Goal: Task Accomplishment & Management: Use online tool/utility

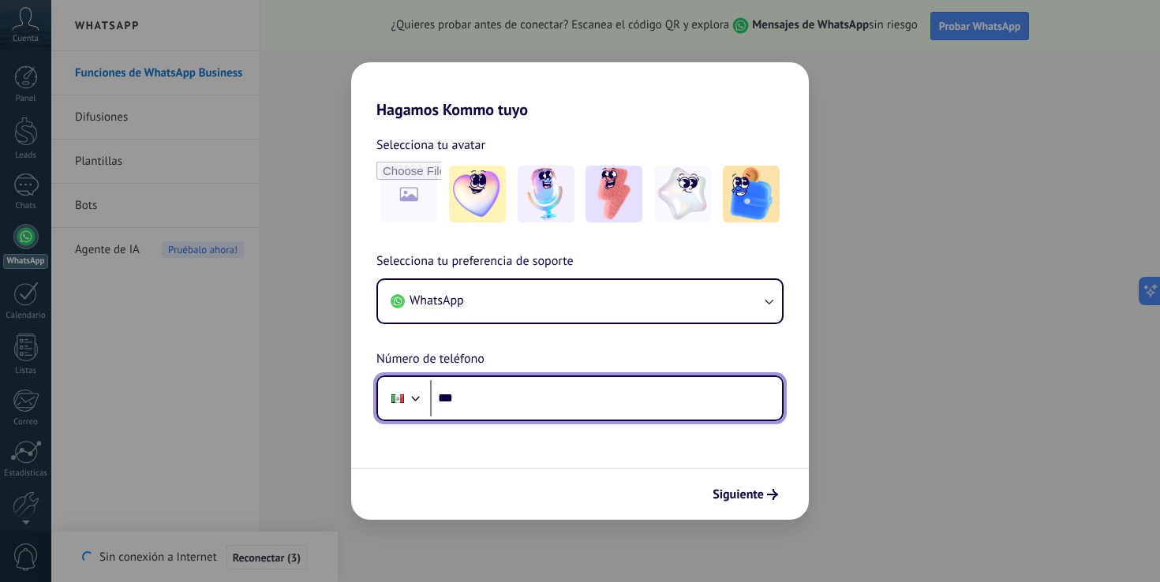
click at [531, 398] on input "***" at bounding box center [606, 398] width 352 height 36
type input "**********"
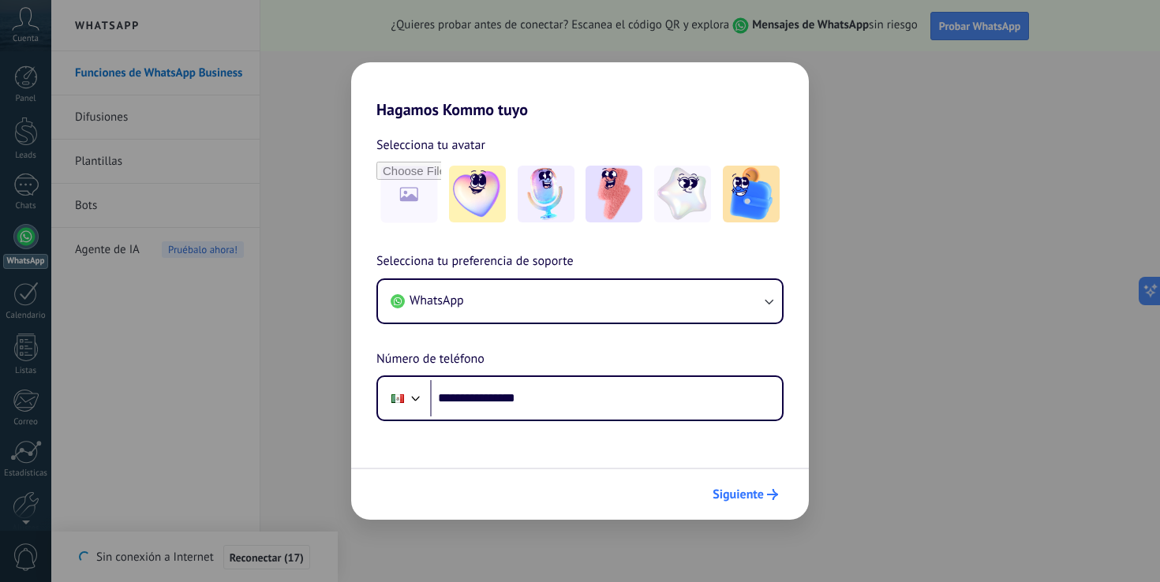
click at [756, 499] on span "Siguiente" at bounding box center [738, 494] width 51 height 11
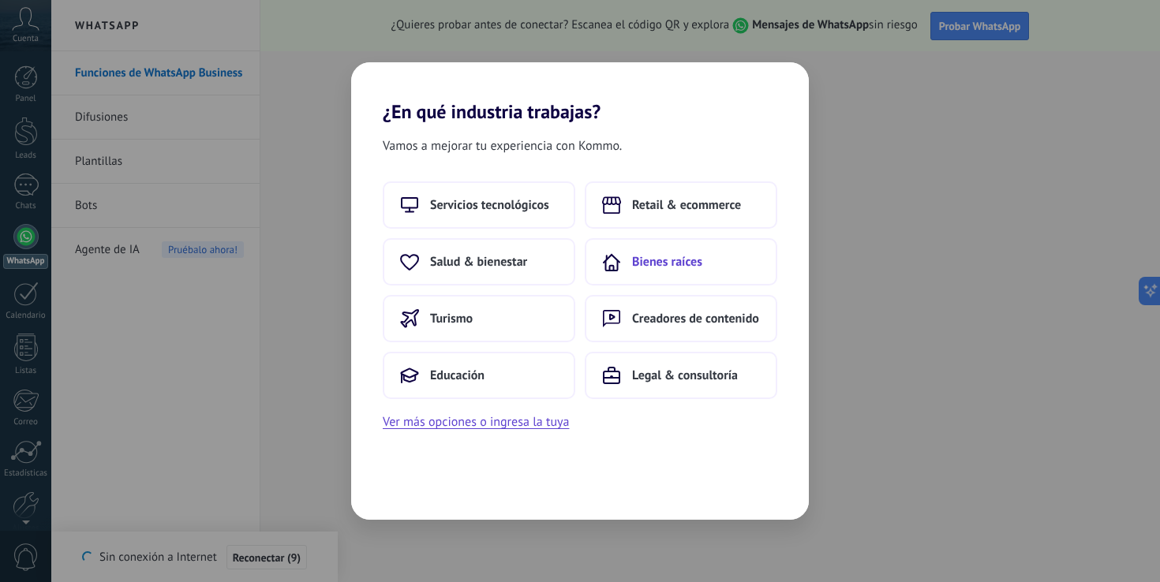
click at [683, 266] on span "Bienes raíces" at bounding box center [667, 262] width 70 height 16
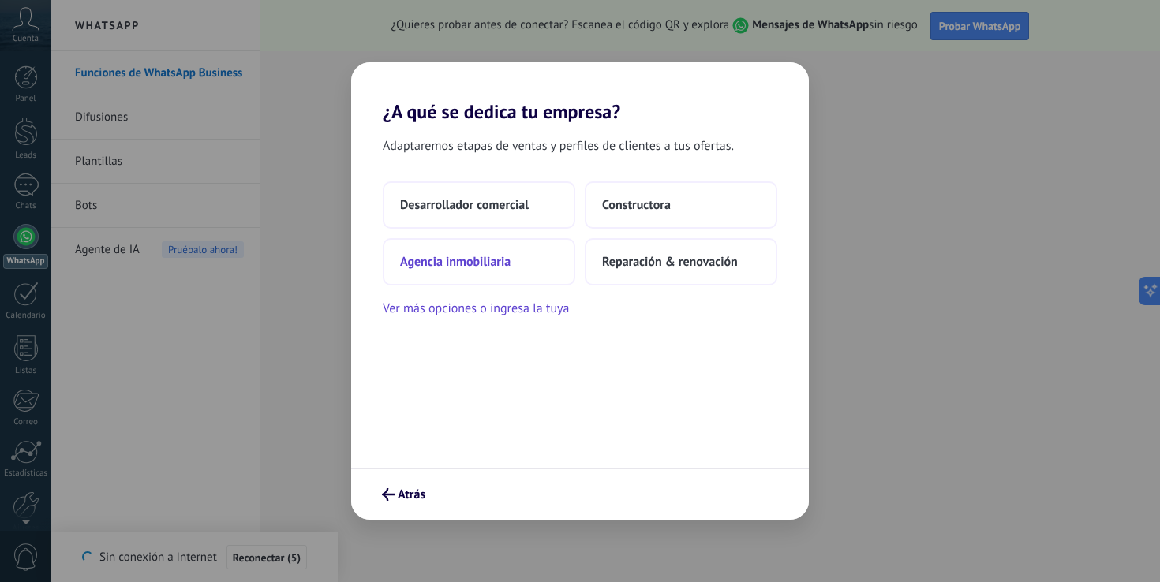
click at [483, 275] on button "Agencia inmobiliaria" at bounding box center [479, 261] width 193 height 47
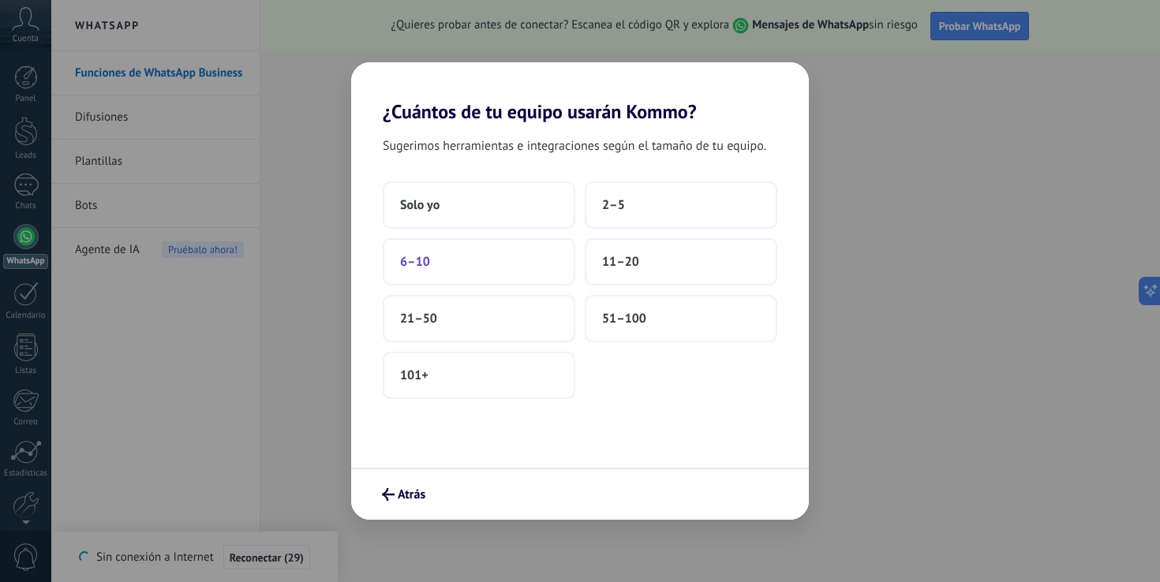
click at [466, 260] on button "6–10" at bounding box center [479, 261] width 193 height 47
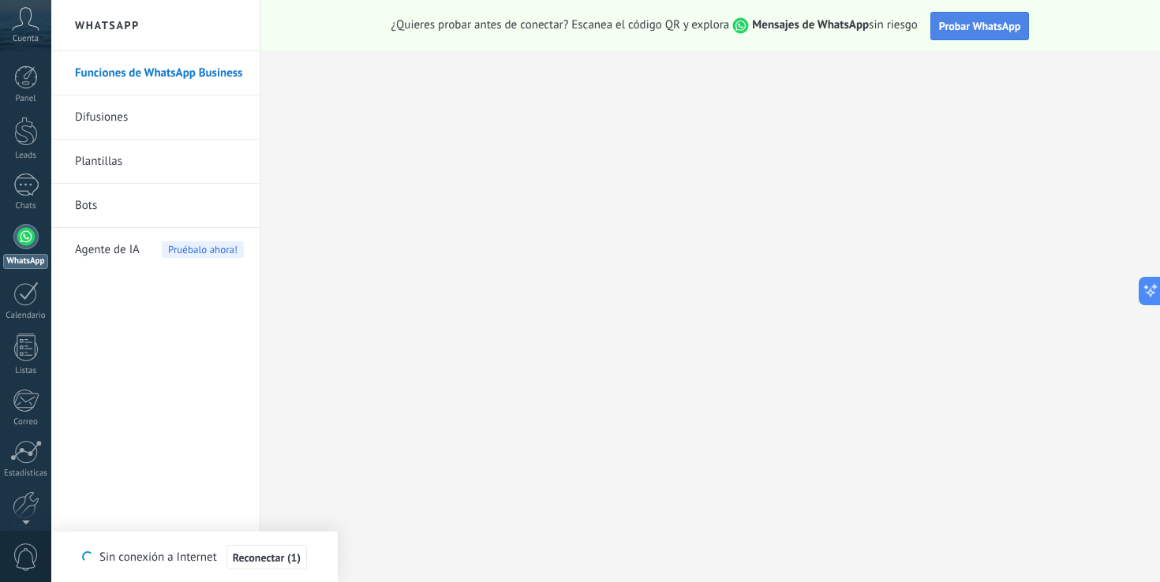
click at [955, 19] on span "Probar WhatsApp" at bounding box center [980, 26] width 82 height 14
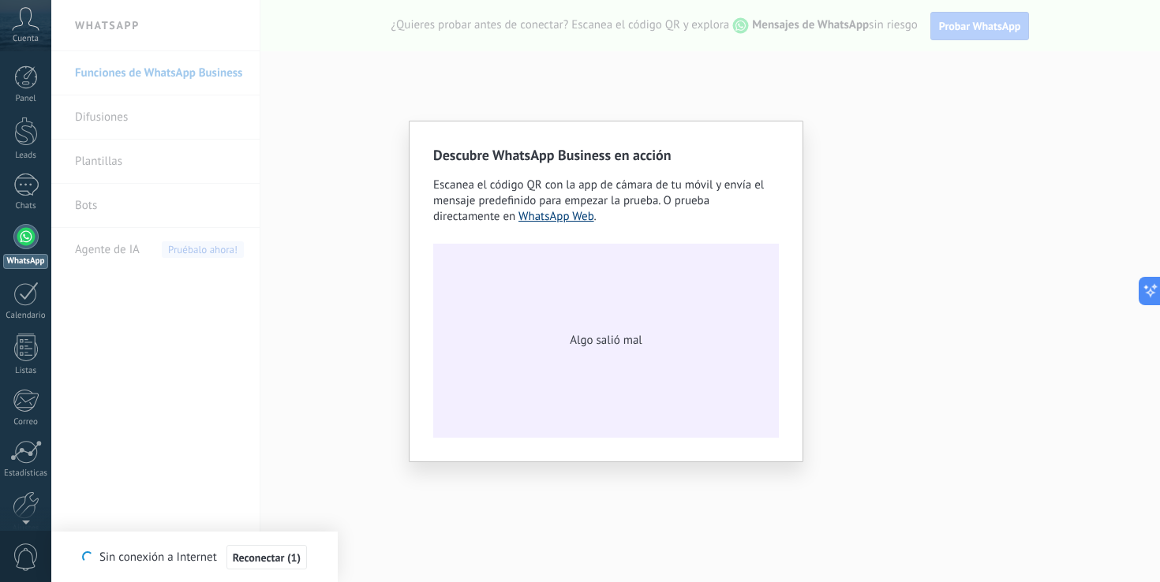
click at [564, 217] on link "WhatsApp Web" at bounding box center [556, 216] width 76 height 15
click at [800, 121] on div "Descubre WhatsApp Business en acción Escanea el código QR con la app de cámara …" at bounding box center [606, 292] width 395 height 342
click at [606, 392] on div "Algo salió mal" at bounding box center [606, 341] width 346 height 194
click at [604, 351] on div "Algo salió mal" at bounding box center [606, 341] width 346 height 194
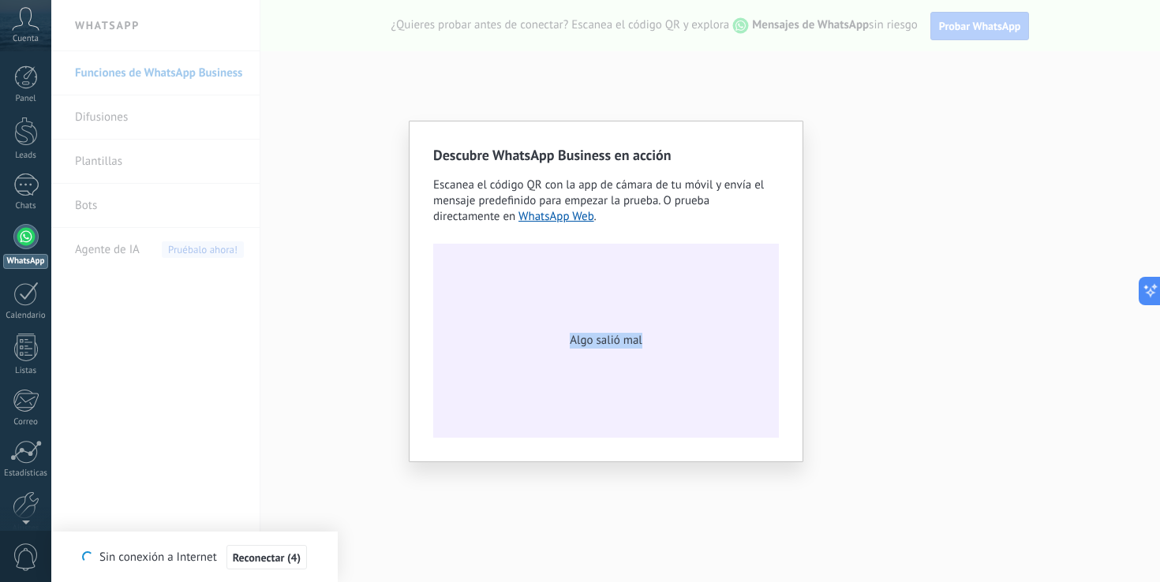
click at [604, 351] on div "Algo salió mal" at bounding box center [606, 341] width 346 height 194
click at [956, 340] on div "Descubre WhatsApp Business en acción Escanea el código QR con la app de cámara …" at bounding box center [605, 291] width 1109 height 582
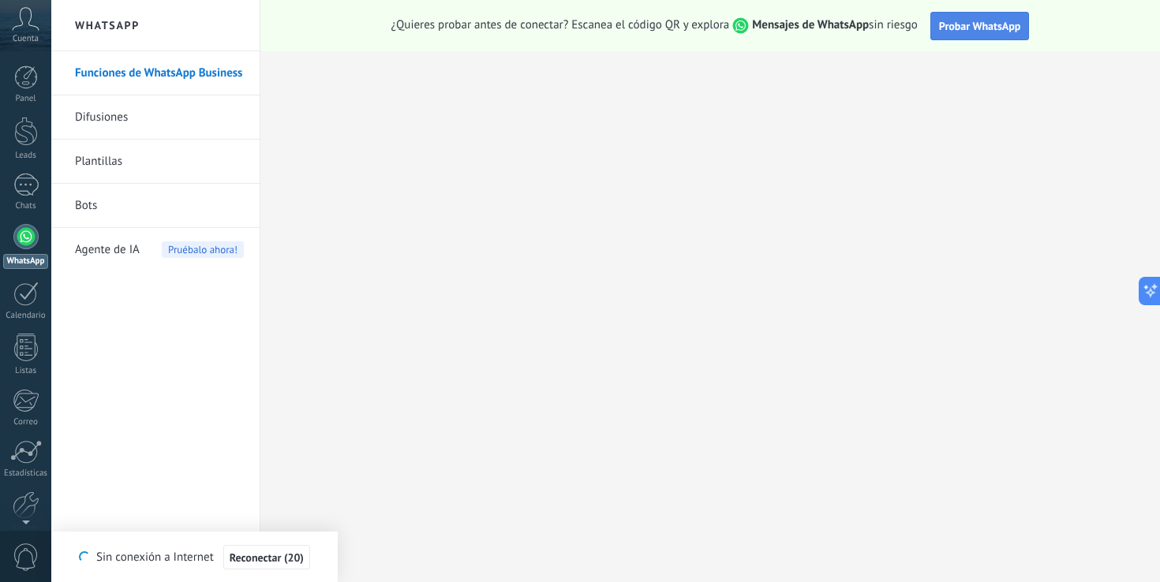
click at [953, 28] on span "Probar WhatsApp" at bounding box center [980, 26] width 82 height 14
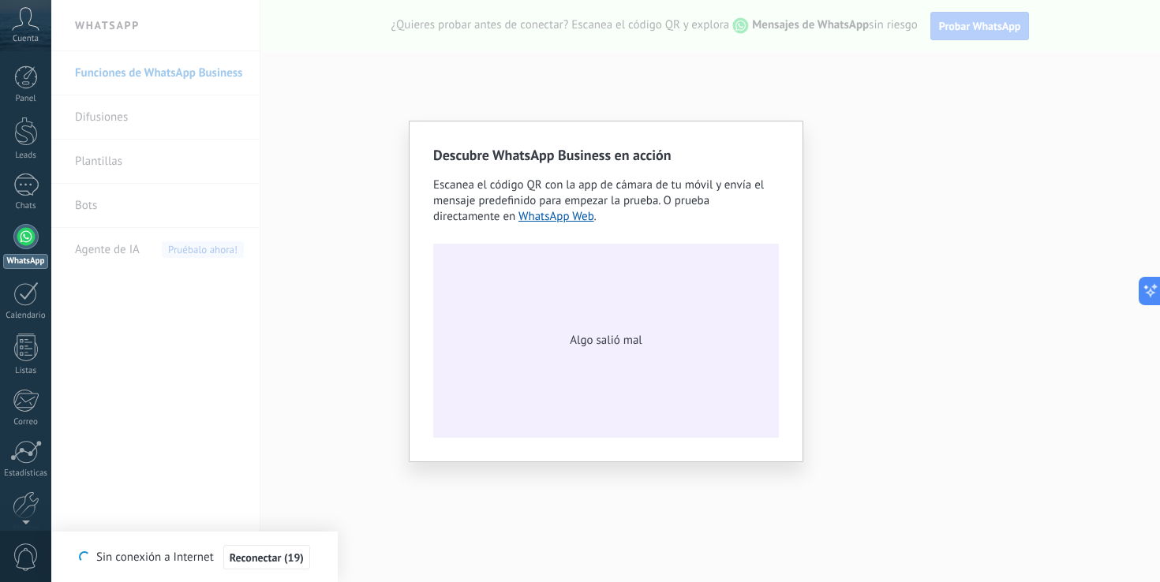
click at [593, 347] on span "Algo salió mal" at bounding box center [606, 341] width 72 height 16
click at [530, 214] on link "WhatsApp Web" at bounding box center [556, 216] width 76 height 15
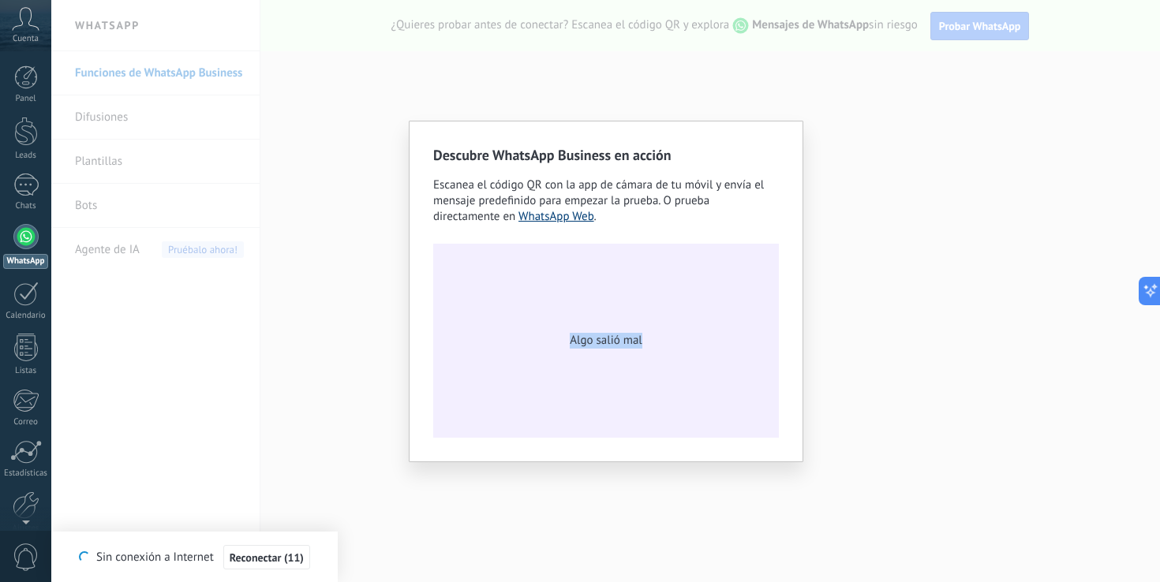
click at [530, 214] on link "WhatsApp Web" at bounding box center [556, 216] width 76 height 15
click at [571, 302] on div "Algo salió mal" at bounding box center [606, 341] width 346 height 194
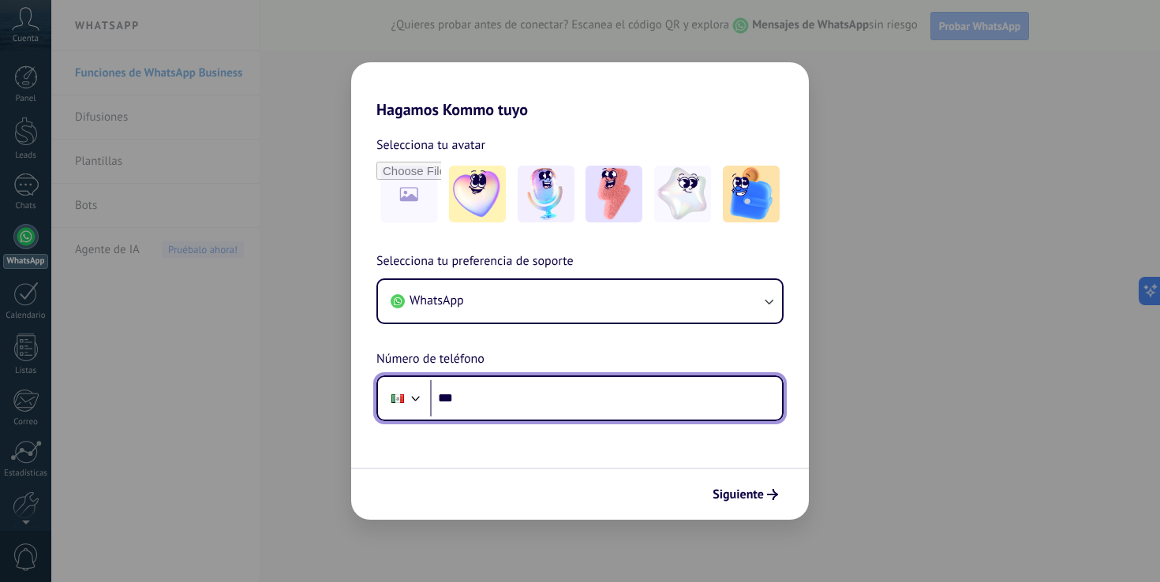
click at [541, 406] on input "***" at bounding box center [606, 398] width 352 height 36
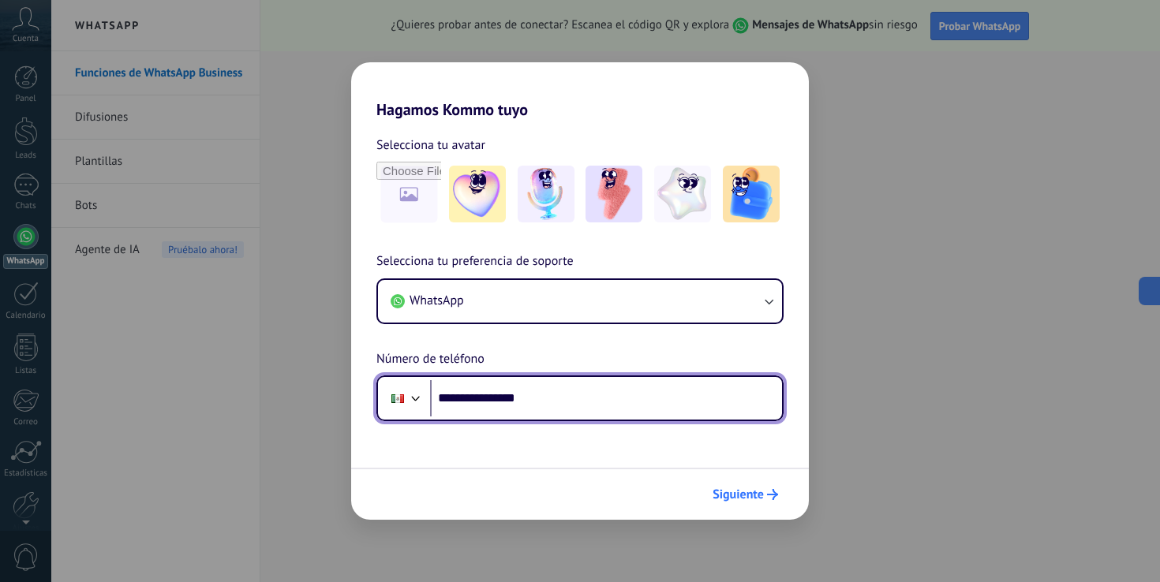
type input "**********"
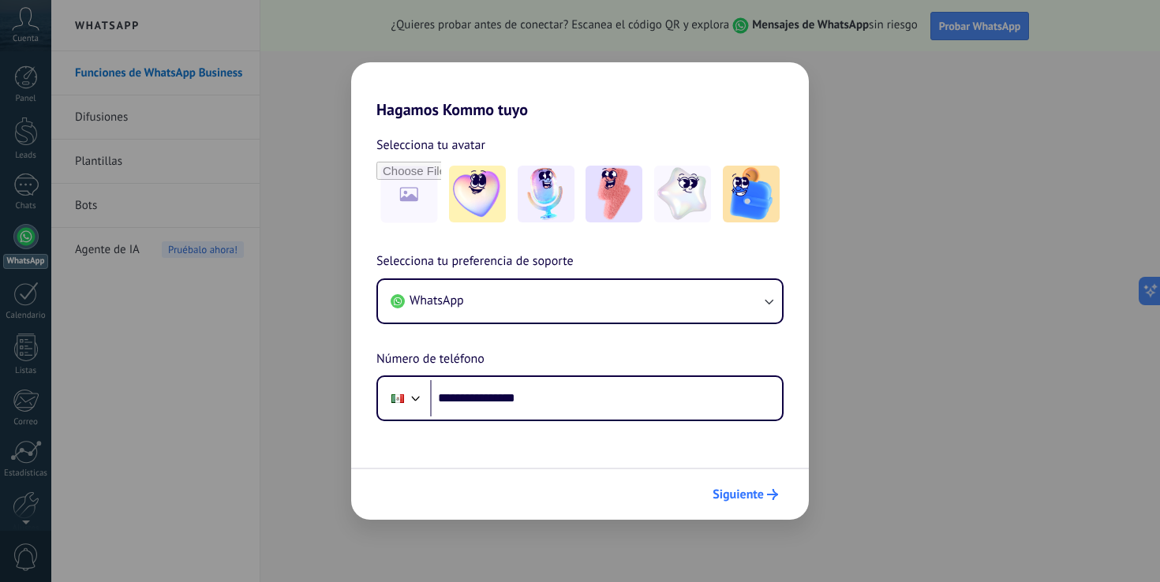
click at [747, 500] on span "Siguiente" at bounding box center [738, 494] width 51 height 11
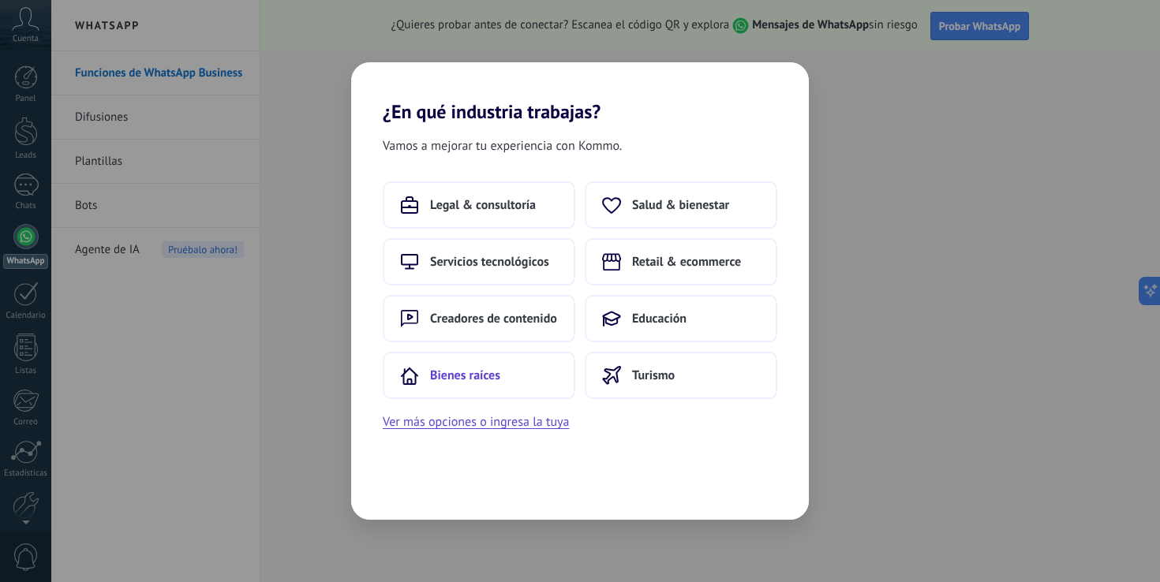
click at [487, 372] on span "Bienes raíces" at bounding box center [465, 376] width 70 height 16
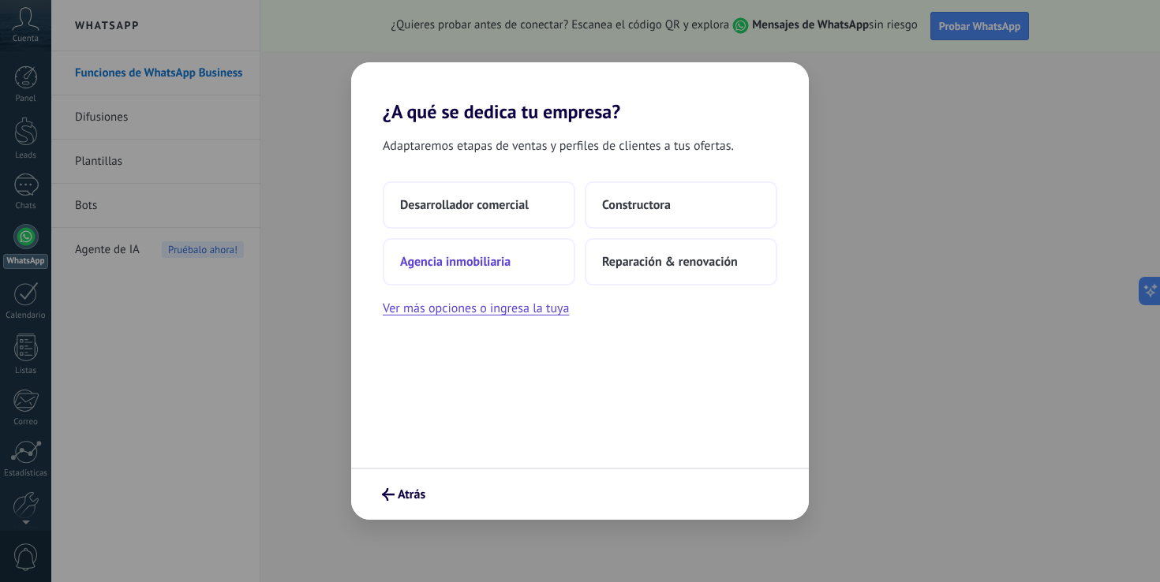
click at [500, 263] on span "Agencia inmobiliaria" at bounding box center [455, 262] width 110 height 16
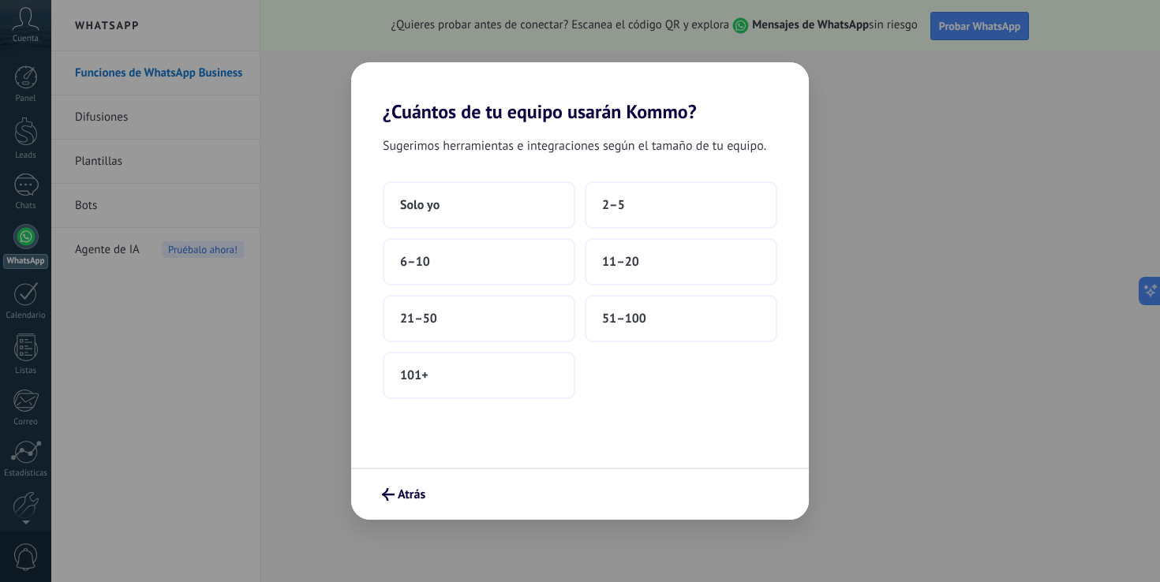
click at [500, 263] on button "6–10" at bounding box center [479, 261] width 193 height 47
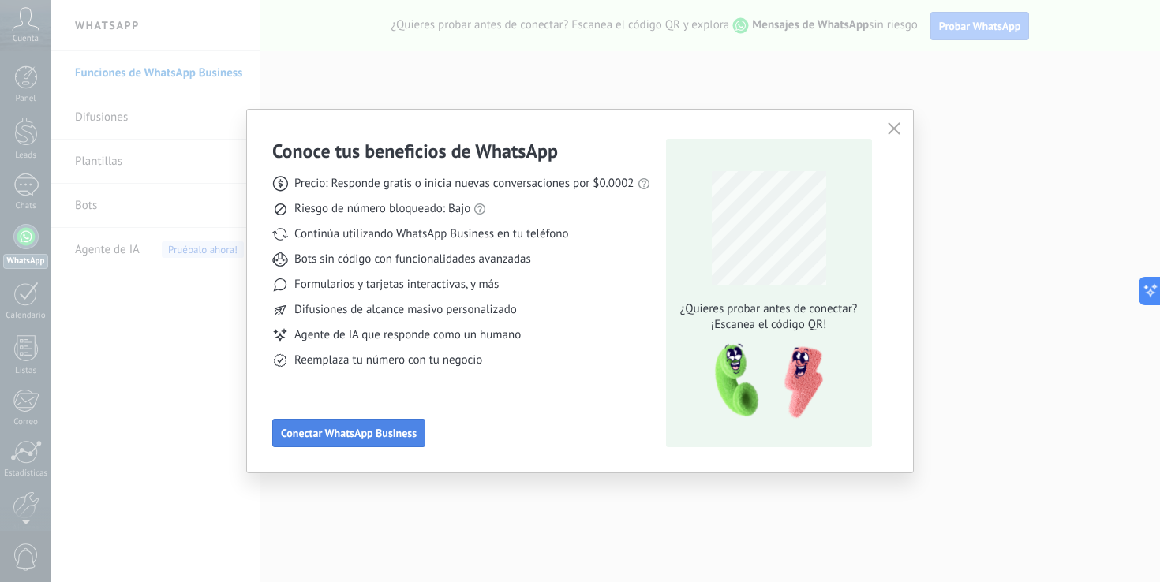
click at [352, 433] on span "Conectar WhatsApp Business" at bounding box center [349, 433] width 136 height 11
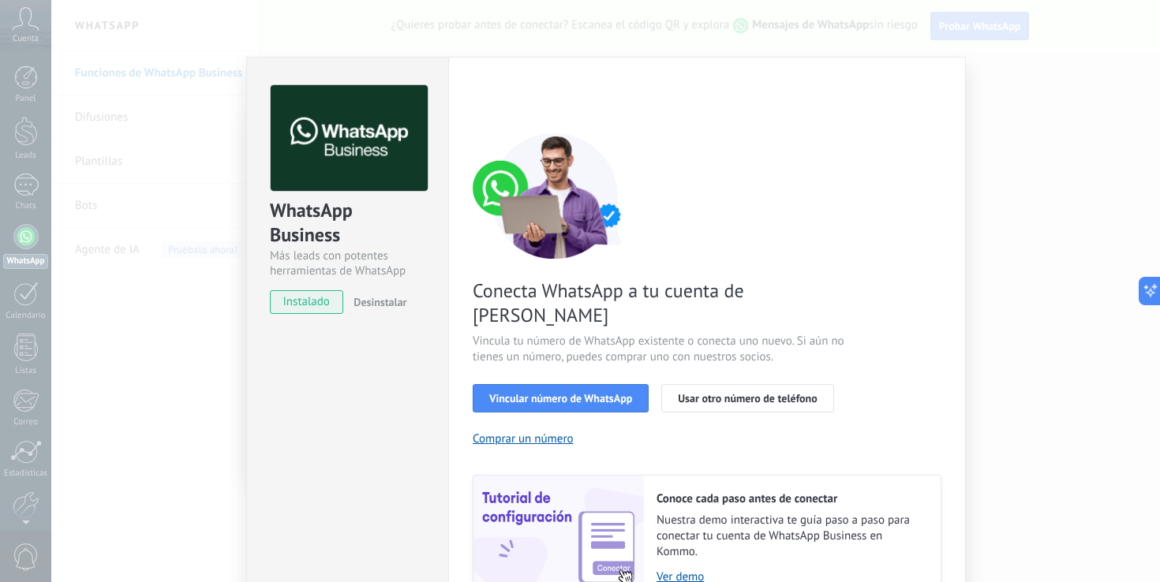
scroll to position [65, 0]
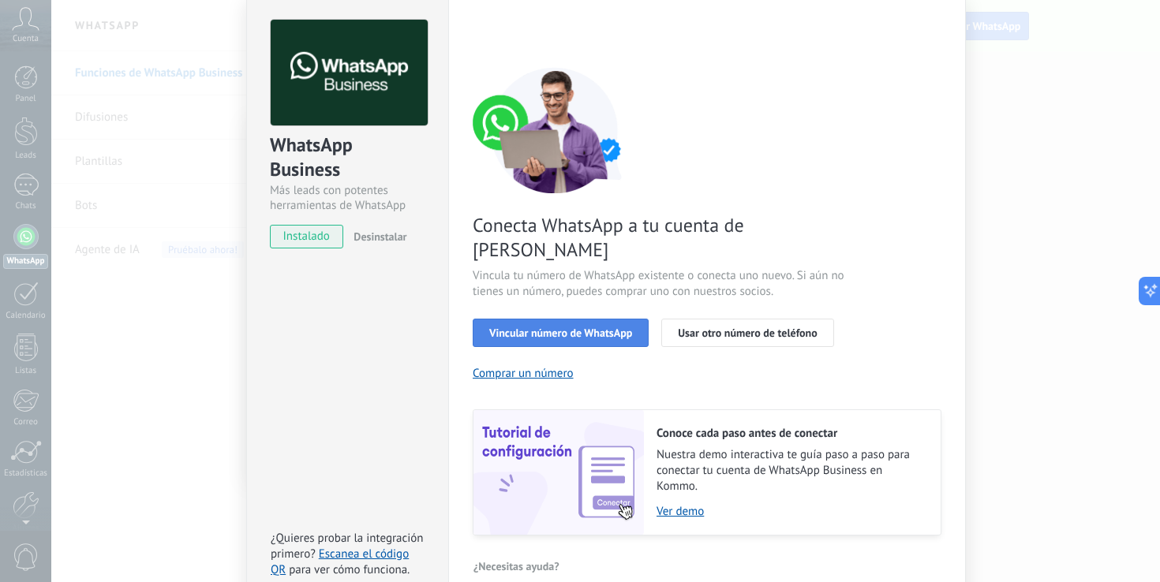
click at [601, 327] on span "Vincular número de WhatsApp" at bounding box center [560, 332] width 143 height 11
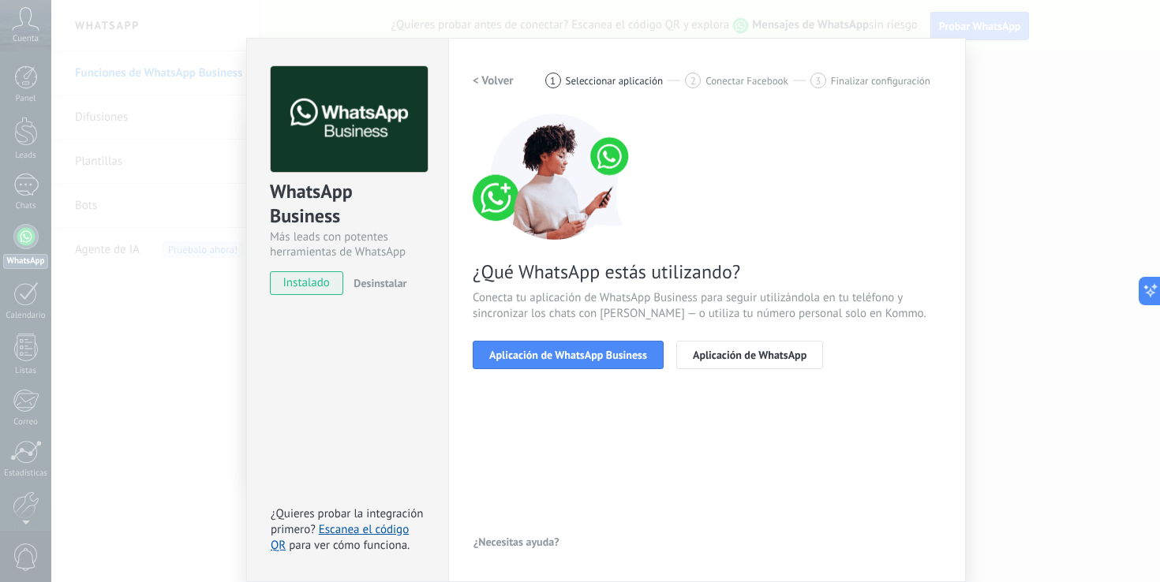
scroll to position [19, 0]
click at [596, 364] on button "Aplicación de WhatsApp Business" at bounding box center [568, 355] width 191 height 28
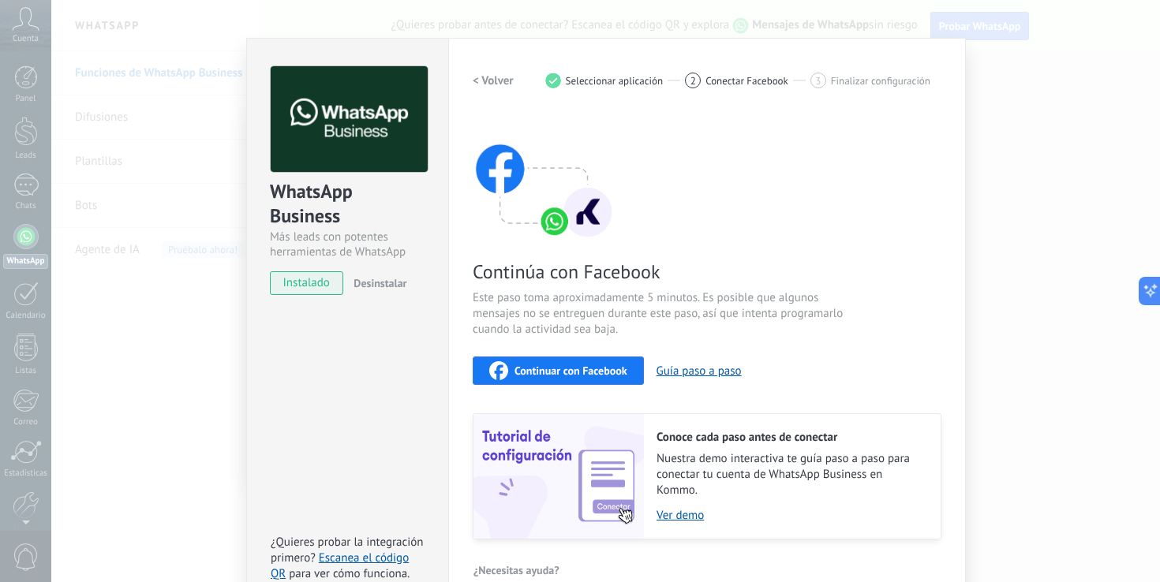
scroll to position [47, 0]
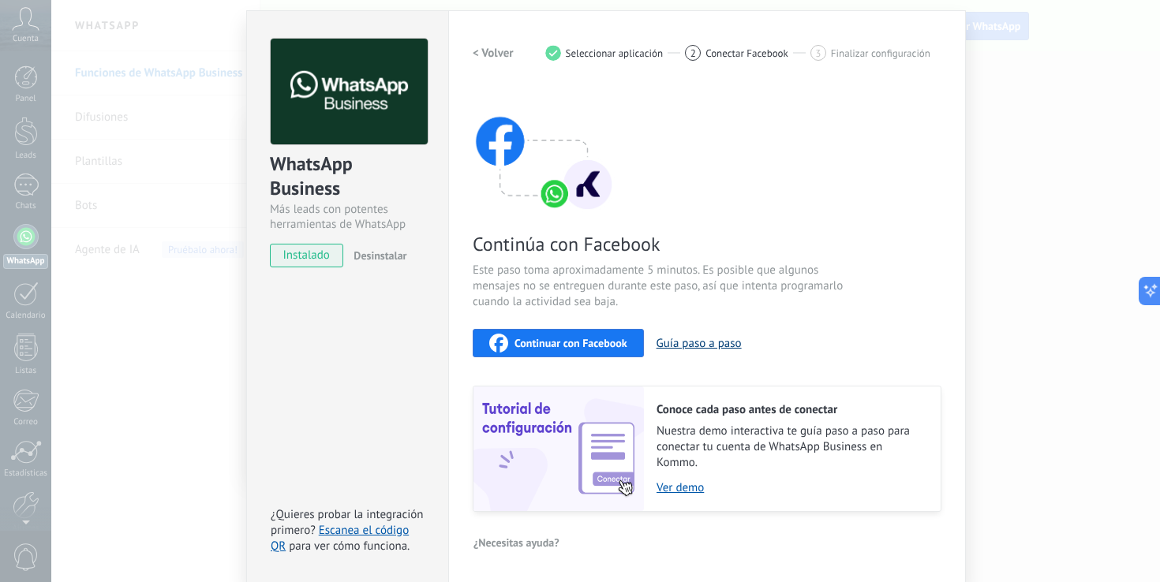
click at [704, 347] on button "Guía paso a paso" at bounding box center [699, 343] width 85 height 15
click at [571, 352] on button "Continuar con Facebook" at bounding box center [558, 343] width 171 height 28
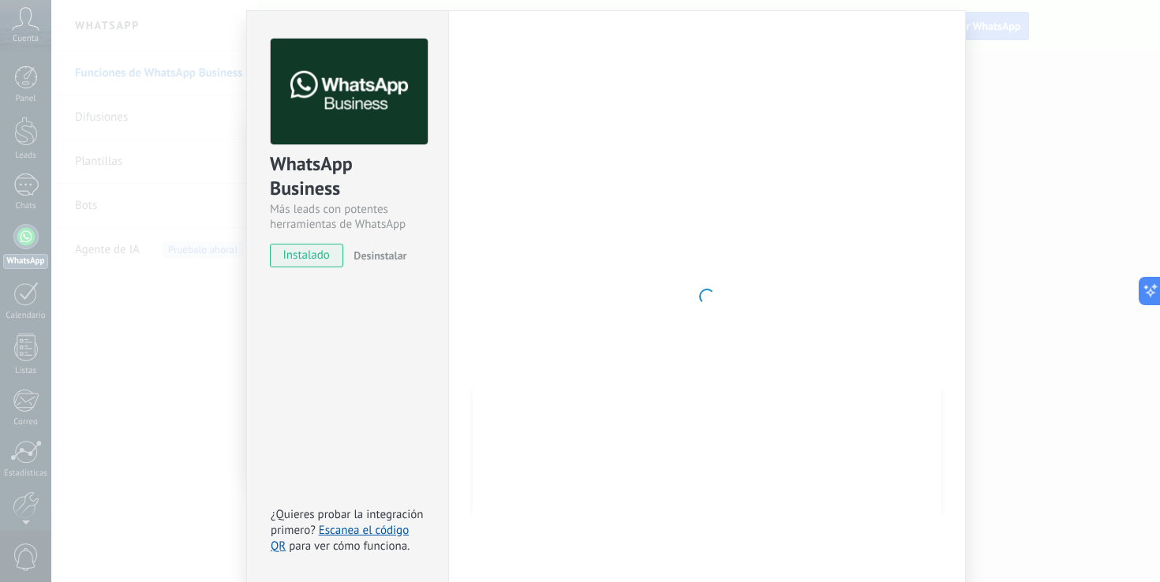
click at [555, 314] on div at bounding box center [707, 297] width 469 height 516
click at [1159, 196] on body ".abccls-1,.abccls-2{fill-rule:evenodd}.abccls-2{fill:#fff} .abfcls-1{fill:none}…" at bounding box center [580, 291] width 1160 height 582
click at [745, 309] on div at bounding box center [707, 297] width 469 height 516
click at [365, 532] on link "Escanea el código QR" at bounding box center [340, 538] width 138 height 31
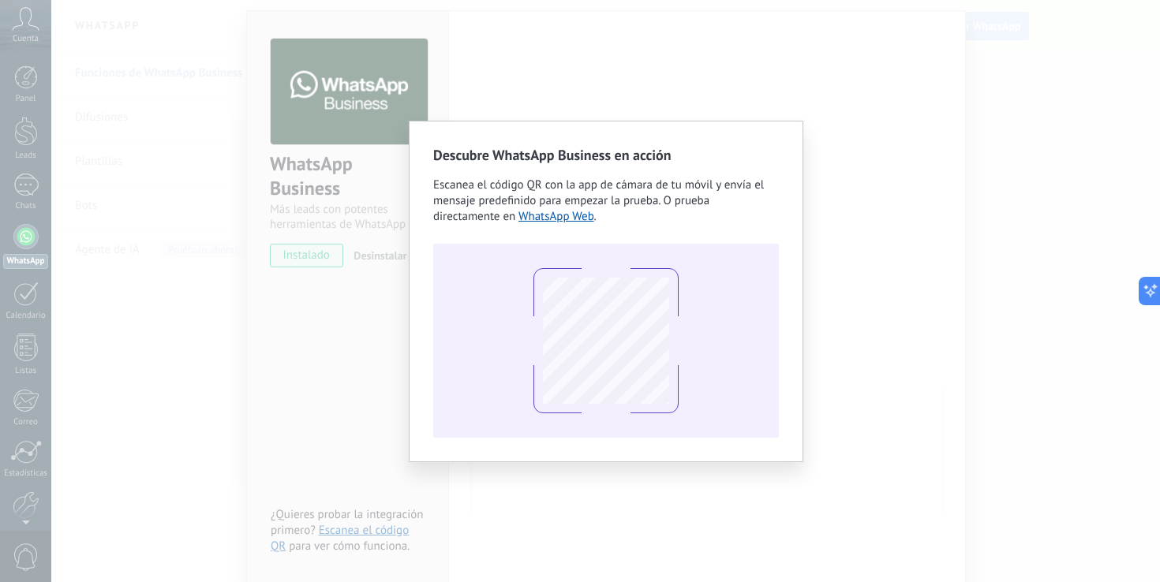
click at [346, 344] on div "Descubre WhatsApp Business en acción Escanea el código QR con la app [PERSON_NA…" at bounding box center [605, 291] width 1109 height 582
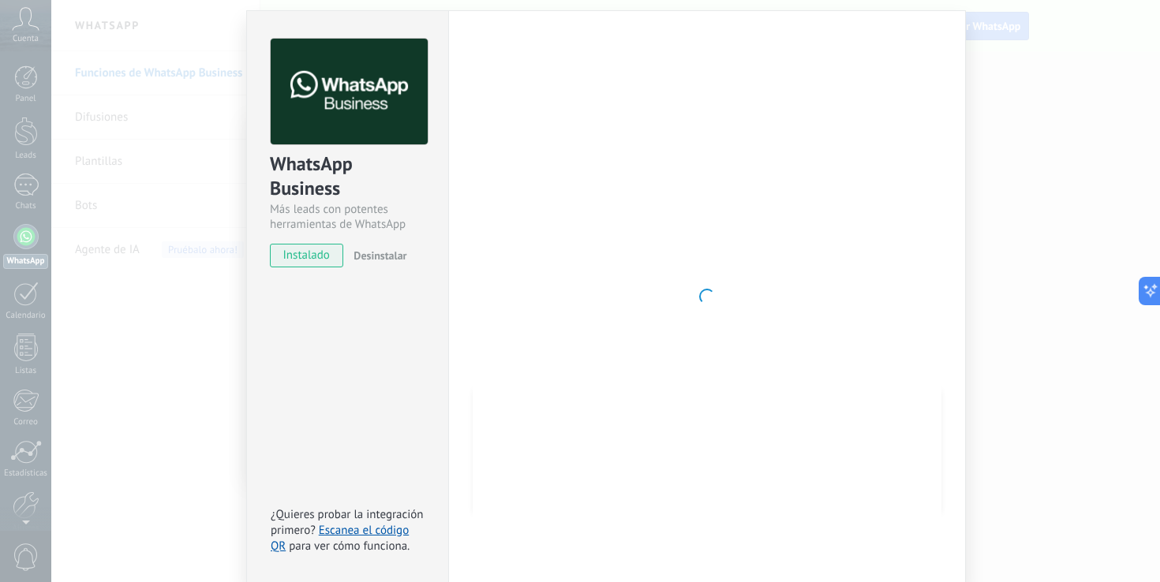
click at [560, 216] on div at bounding box center [707, 297] width 469 height 516
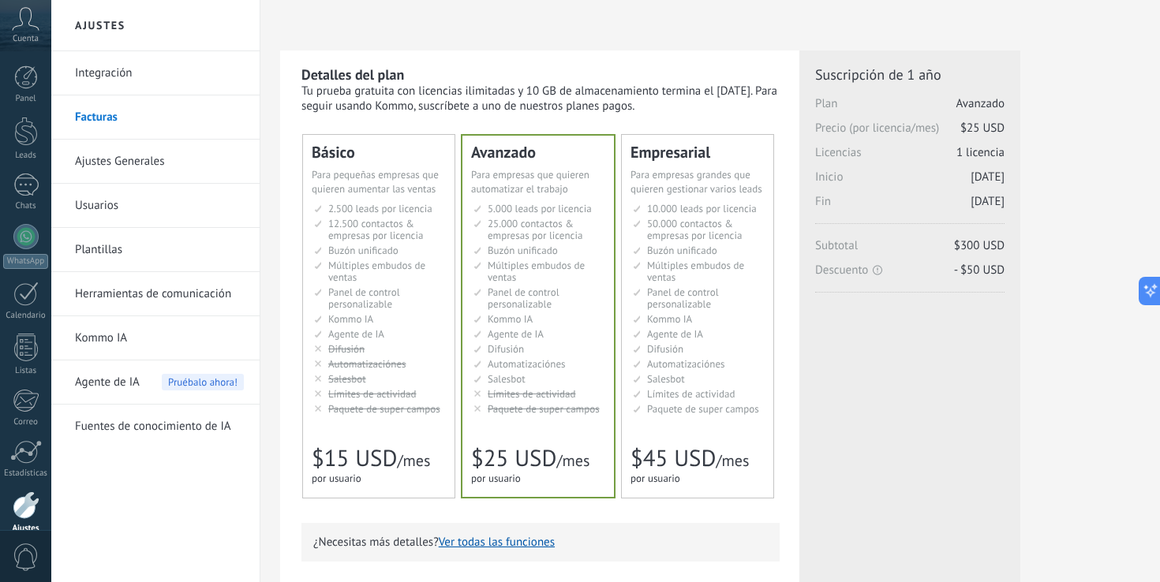
click at [118, 67] on link "Integración" at bounding box center [159, 73] width 169 height 44
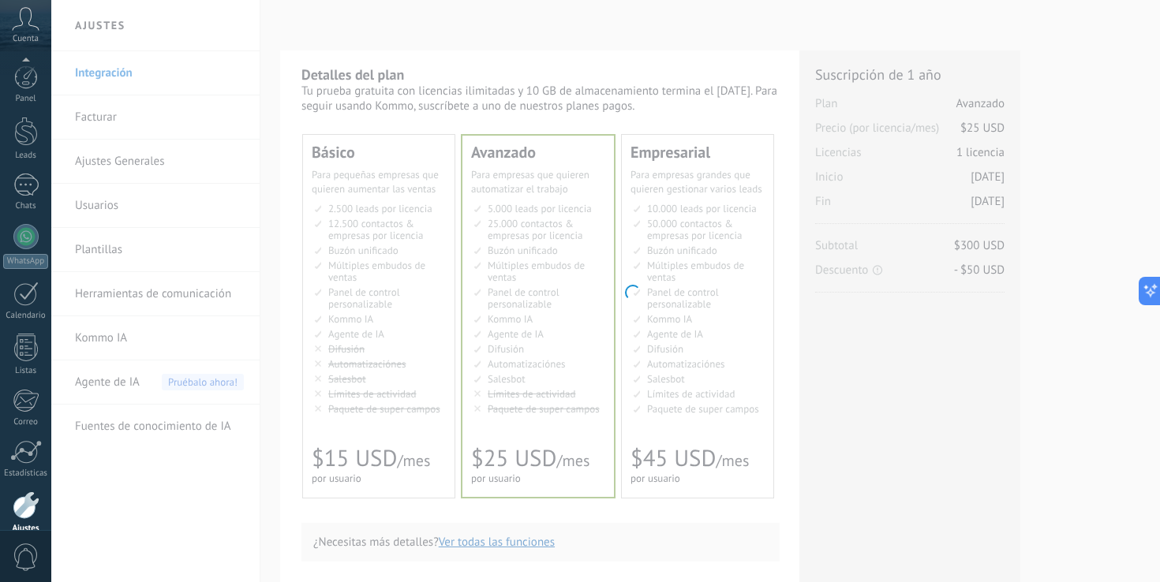
scroll to position [74, 0]
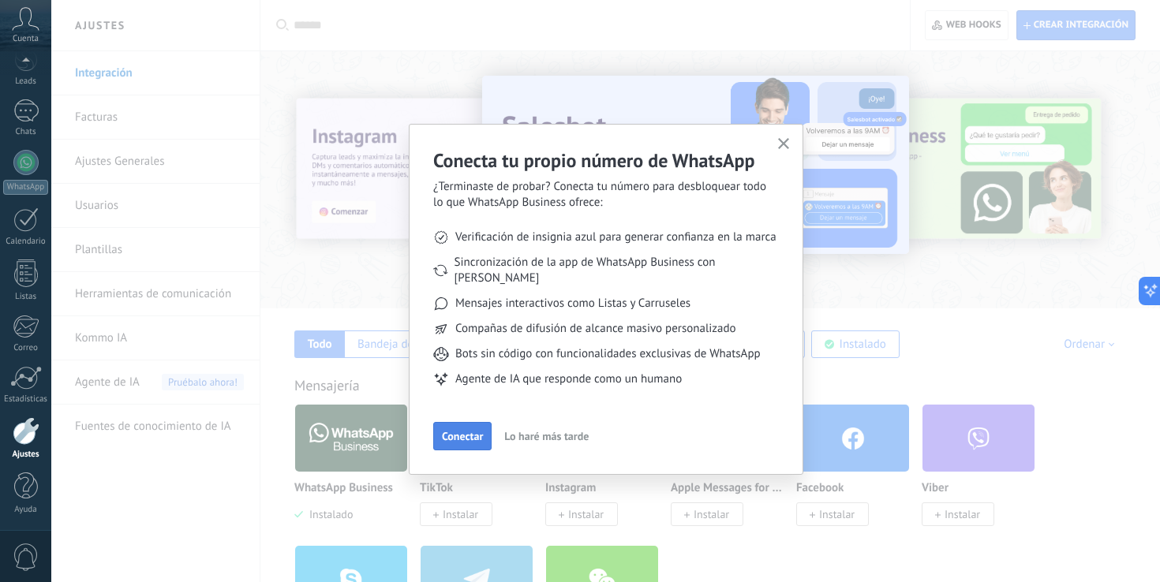
click at [455, 431] on span "Conectar" at bounding box center [462, 436] width 41 height 11
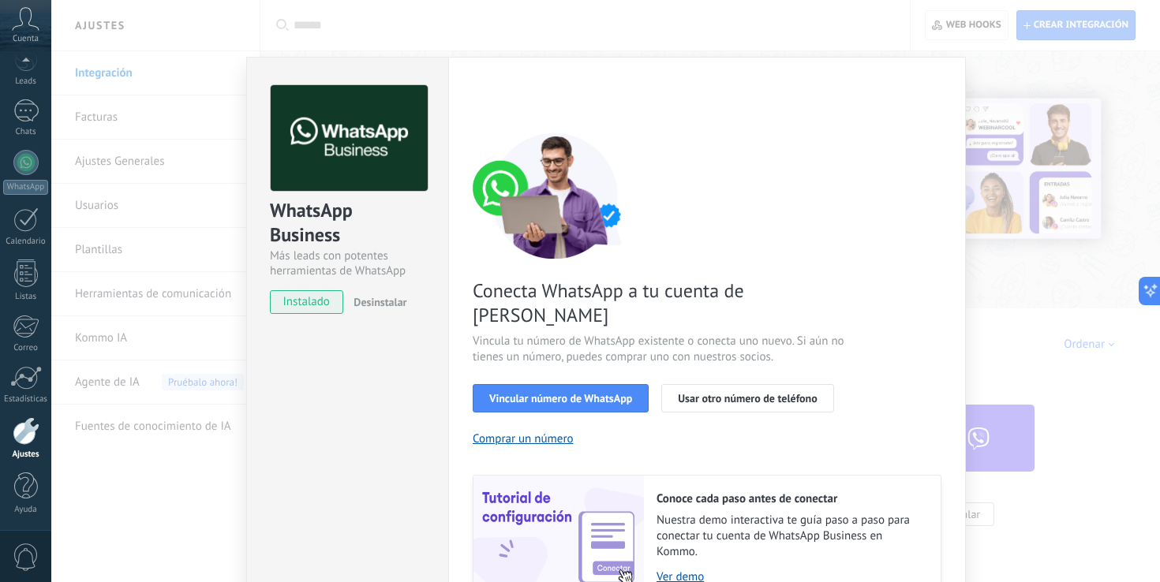
scroll to position [65, 0]
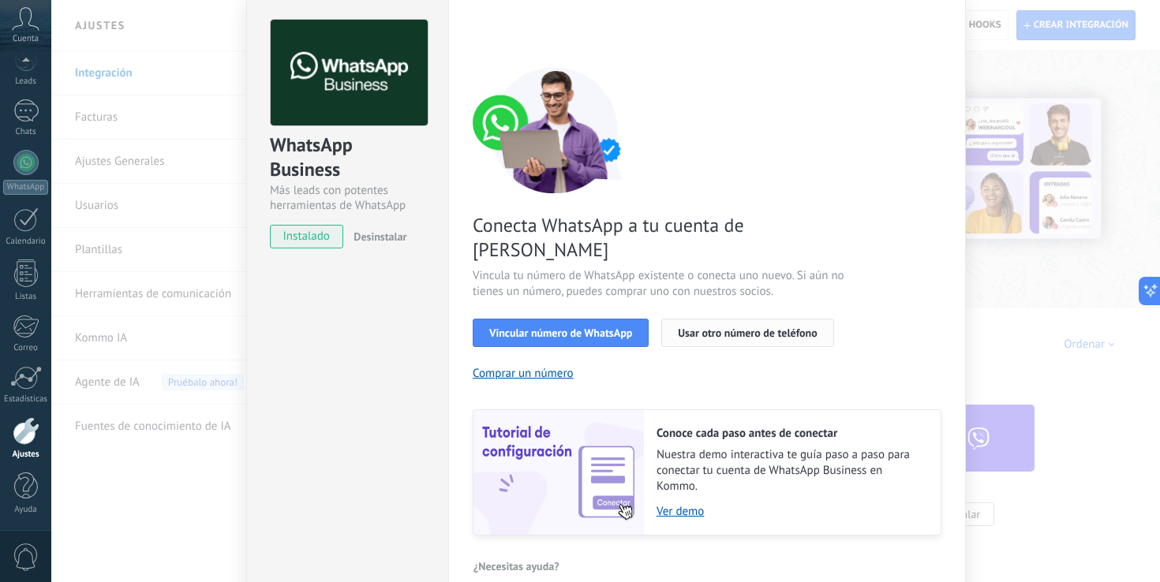
click at [747, 327] on span "Usar otro número de teléfono" at bounding box center [747, 332] width 139 height 11
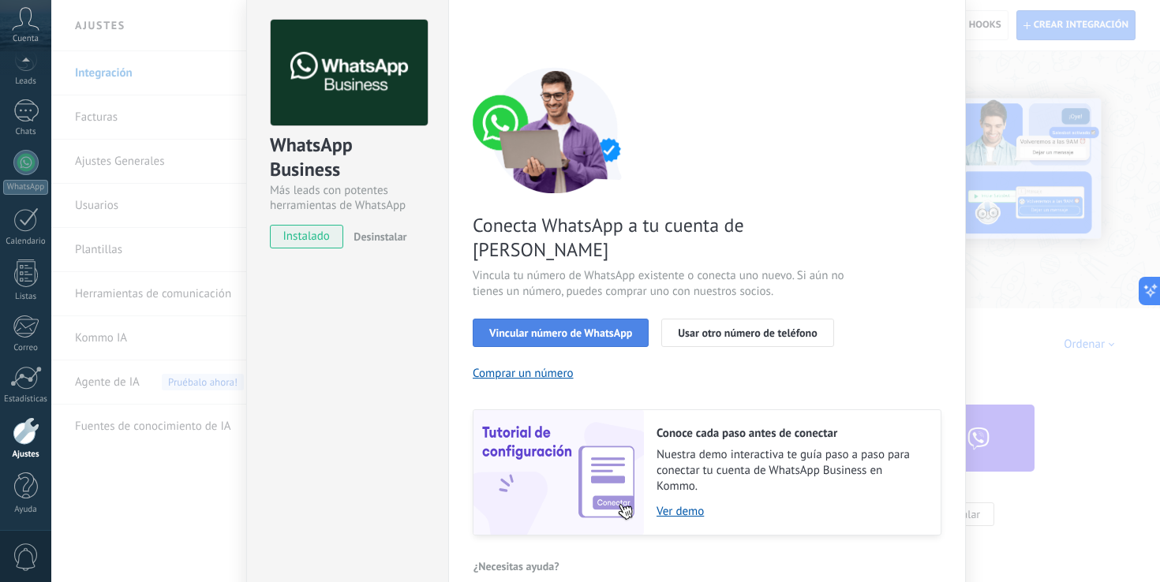
click at [598, 327] on span "Vincular número de WhatsApp" at bounding box center [560, 332] width 143 height 11
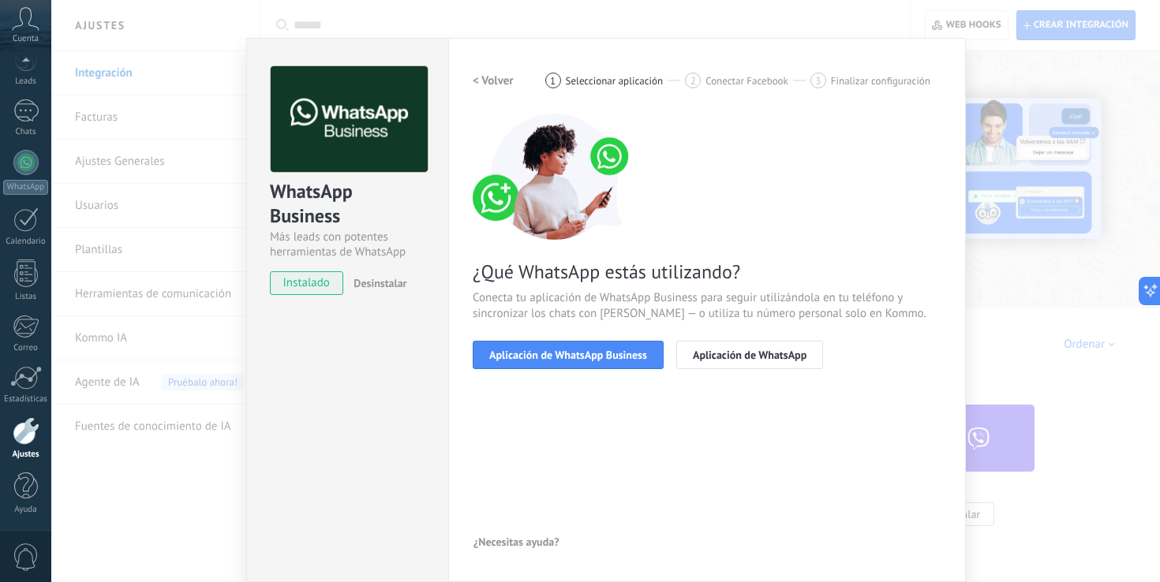
scroll to position [19, 0]
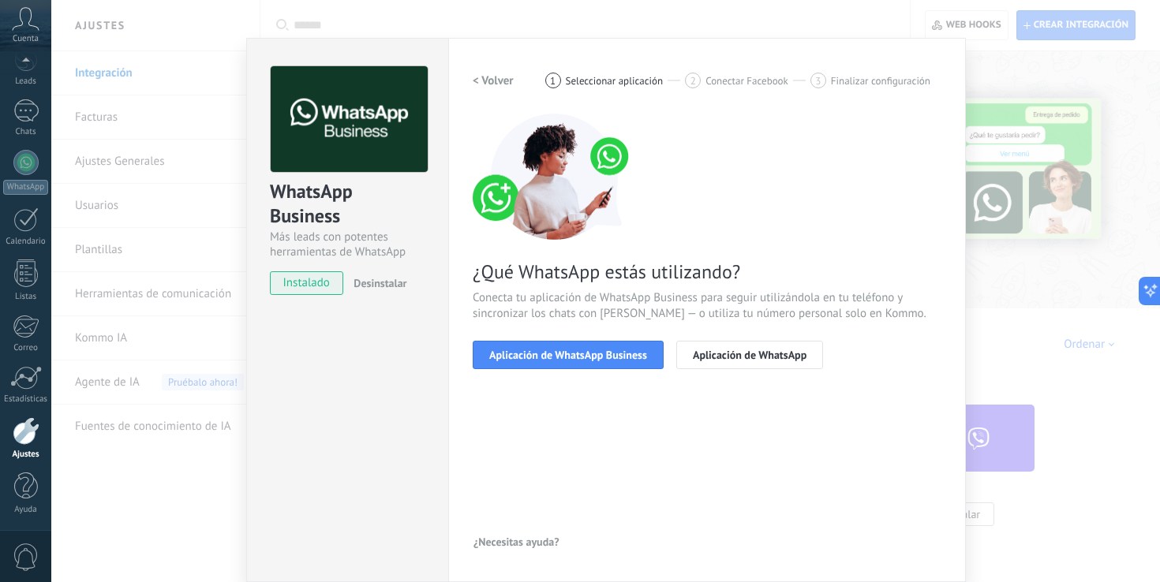
click at [607, 370] on div "< Volver 1 Seleccionar aplicación 2 Conectar Facebook 3 Finalizar configuración…" at bounding box center [707, 227] width 469 height 322
click at [567, 337] on div "¿Qué WhatsApp estás utilizando? Conecta tu aplicación de WhatsApp Business para…" at bounding box center [707, 242] width 469 height 256
click at [552, 350] on span "Aplicación de WhatsApp Business" at bounding box center [568, 355] width 158 height 11
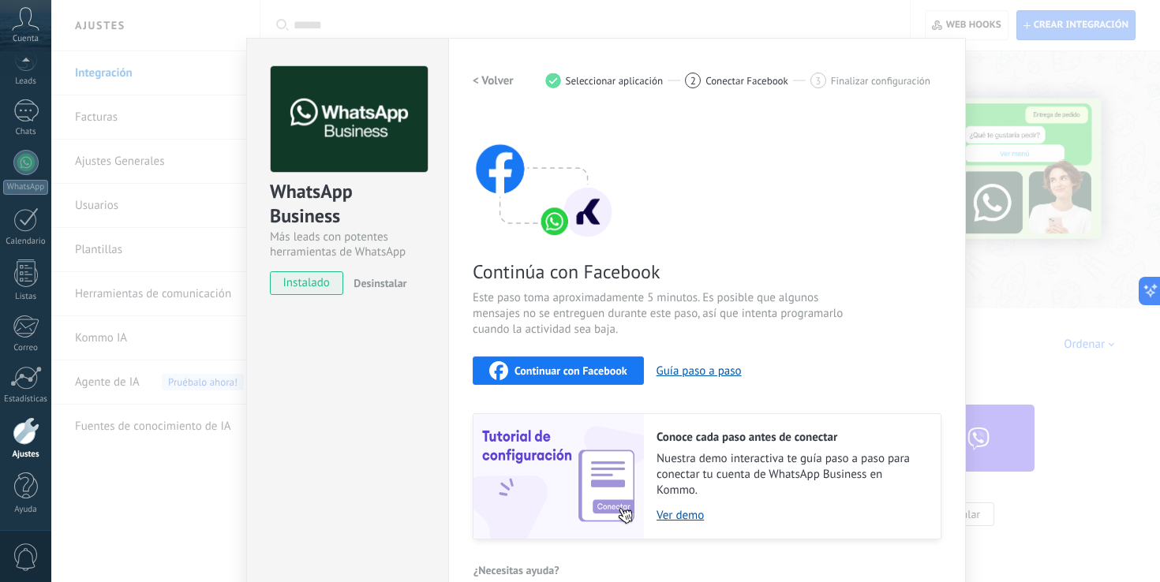
scroll to position [47, 0]
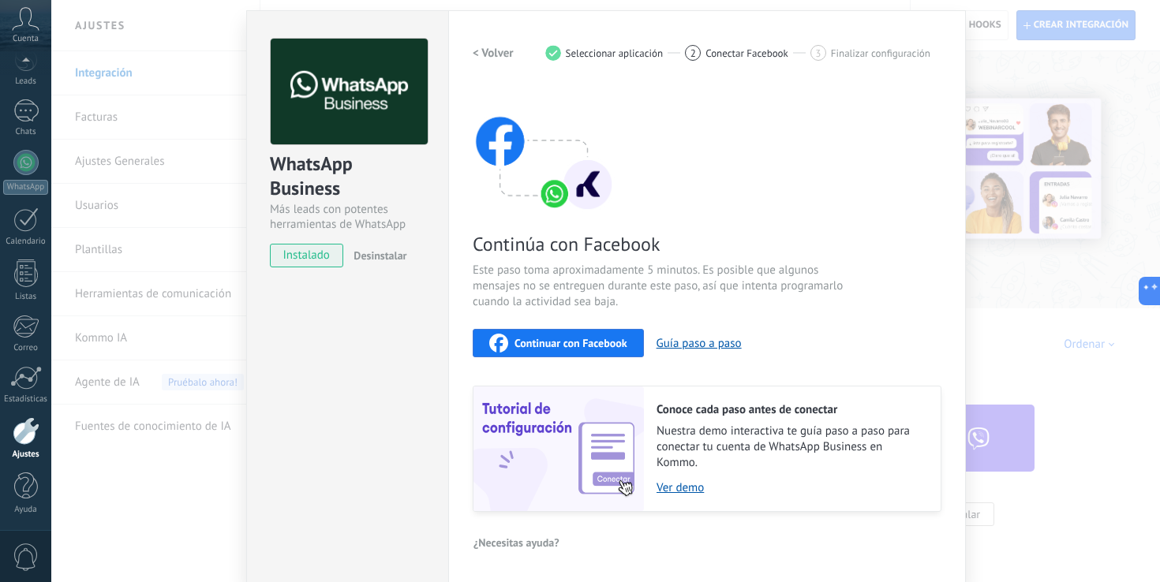
click at [594, 338] on span "Continuar con Facebook" at bounding box center [571, 343] width 113 height 11
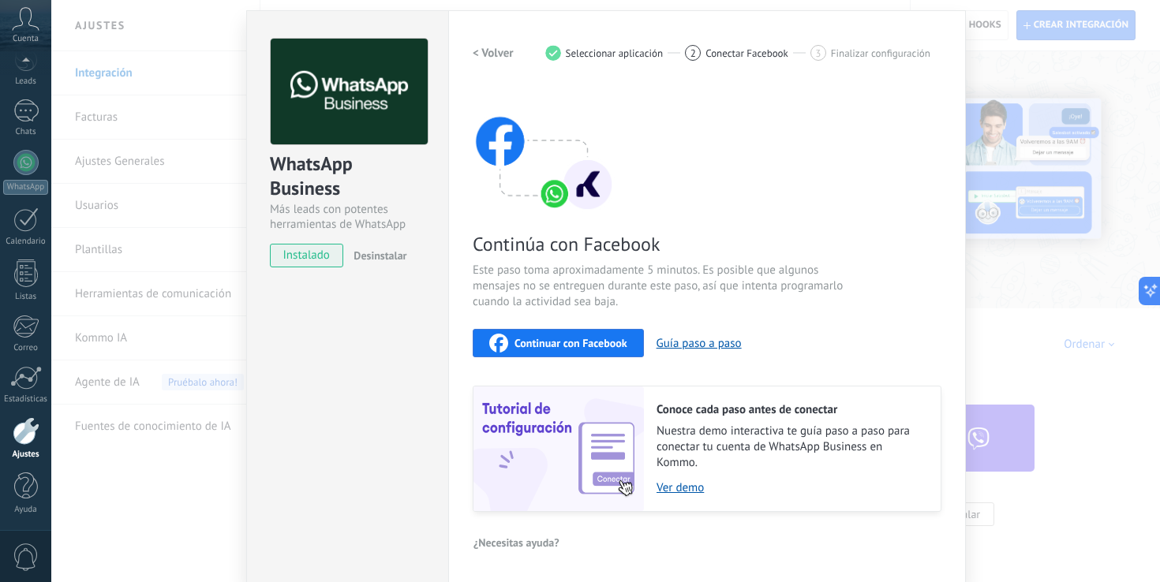
click at [586, 330] on button "Continuar con Facebook" at bounding box center [558, 343] width 171 height 28
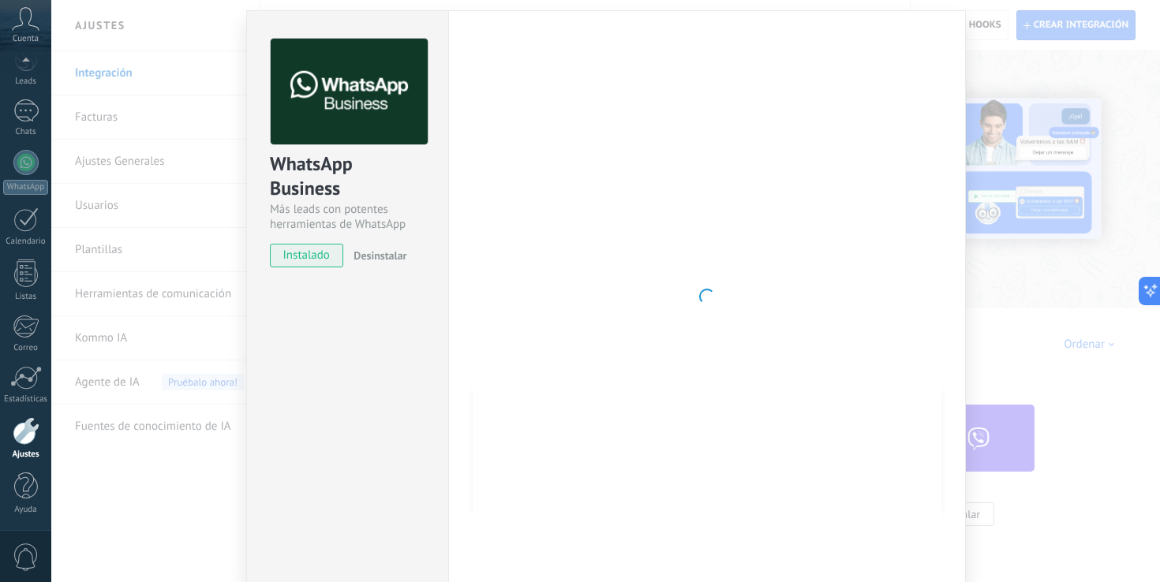
click at [686, 259] on div at bounding box center [707, 297] width 469 height 516
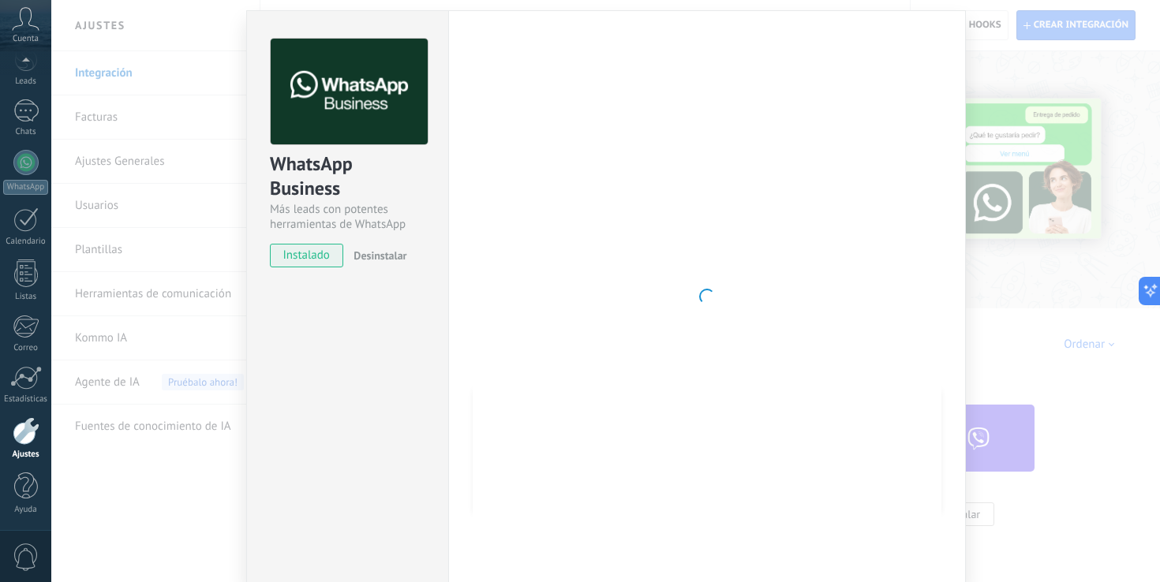
click at [642, 153] on div at bounding box center [707, 297] width 469 height 516
click at [1083, 242] on div "WhatsApp Business Más leads con potentes herramientas de WhatsApp instalado Des…" at bounding box center [605, 291] width 1109 height 582
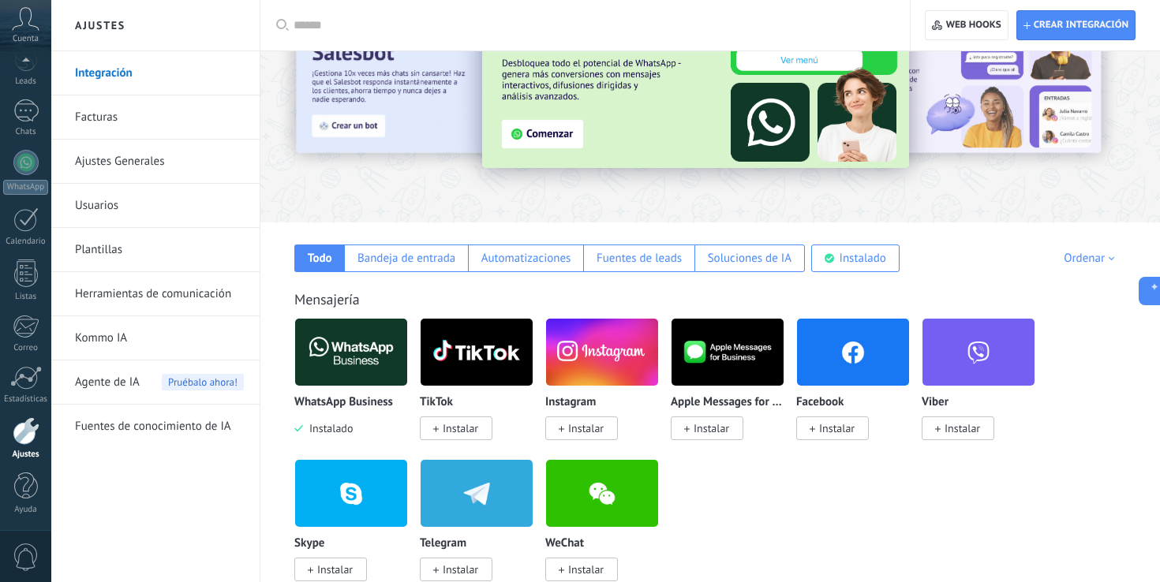
scroll to position [88, 0]
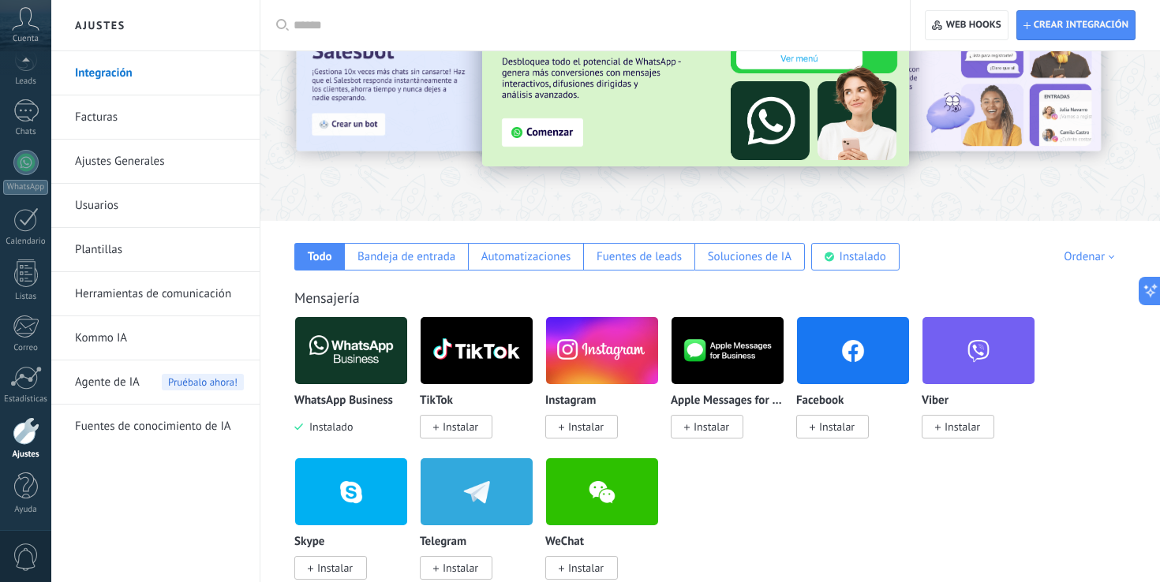
click at [365, 354] on img at bounding box center [351, 350] width 112 height 77
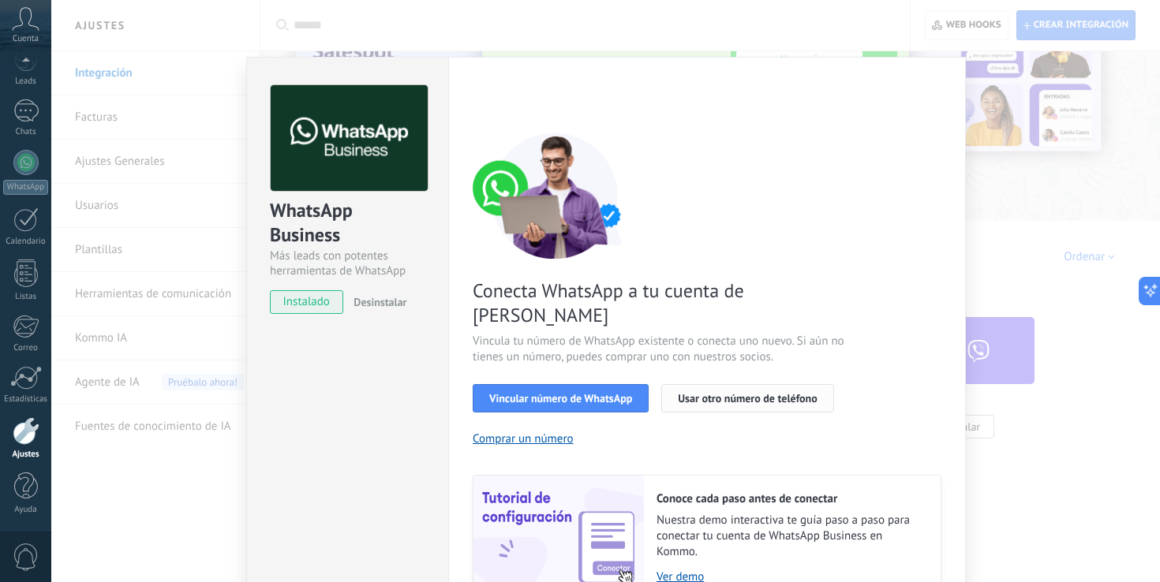
scroll to position [65, 0]
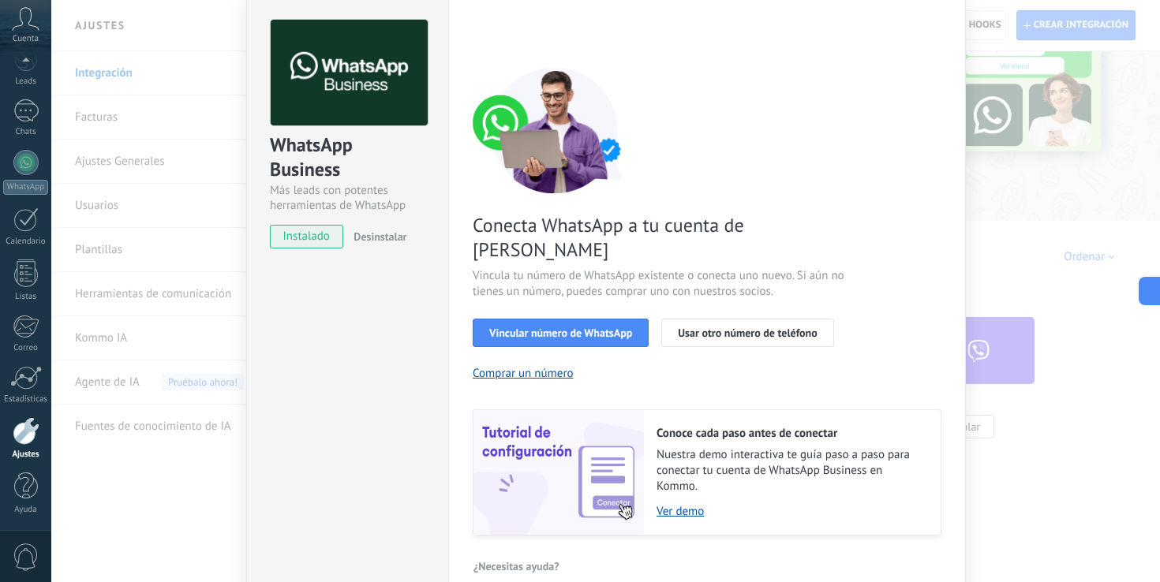
click at [986, 75] on div "WhatsApp Business Más leads con potentes herramientas de WhatsApp instalado Des…" at bounding box center [605, 291] width 1109 height 582
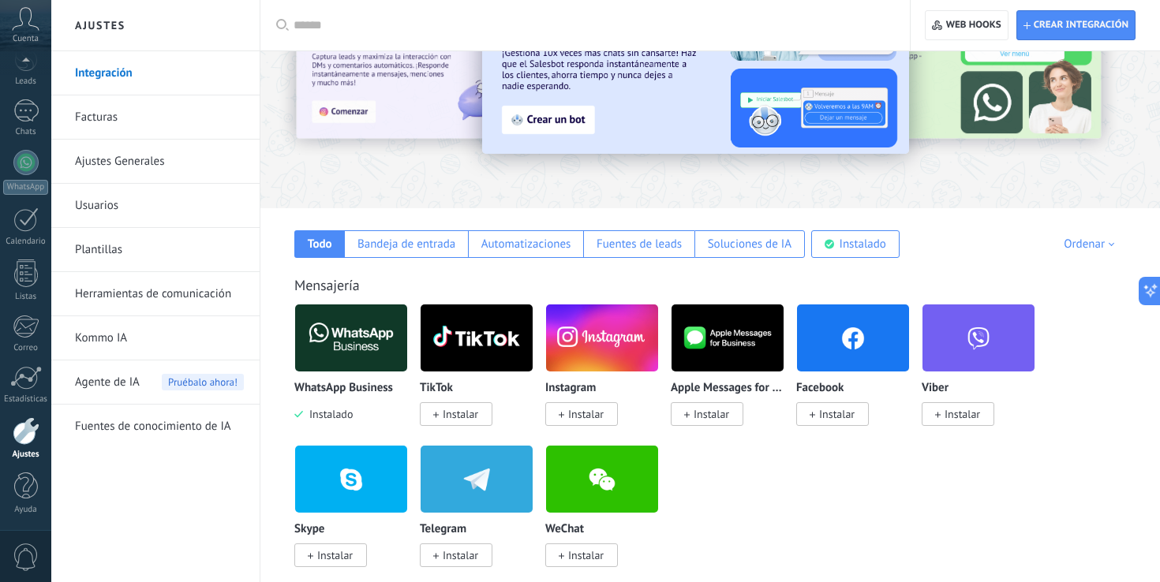
scroll to position [129, 0]
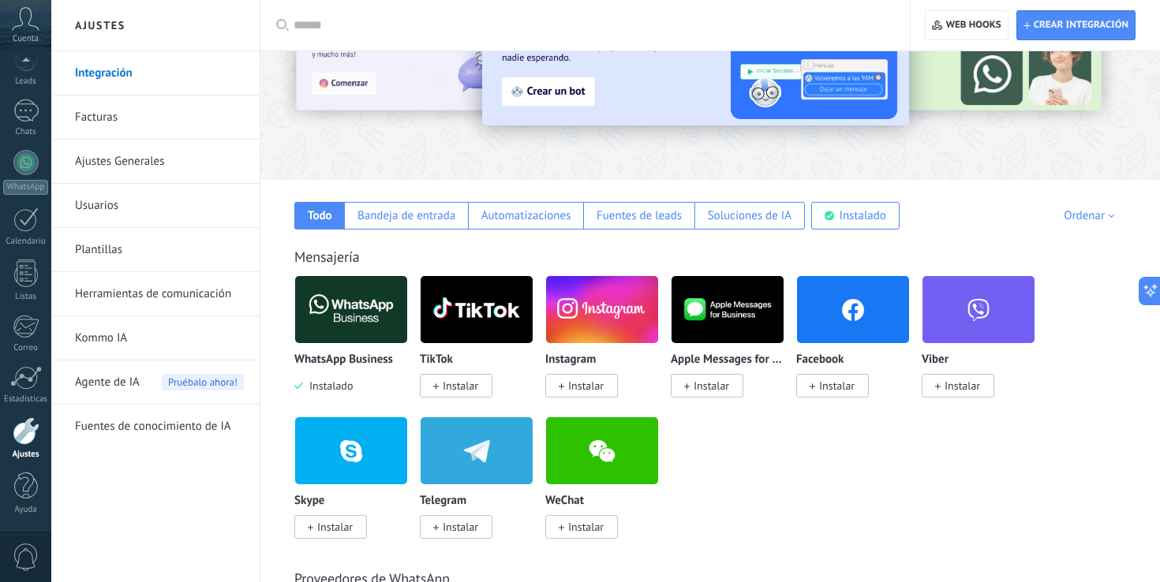
click at [359, 322] on img at bounding box center [351, 309] width 112 height 77
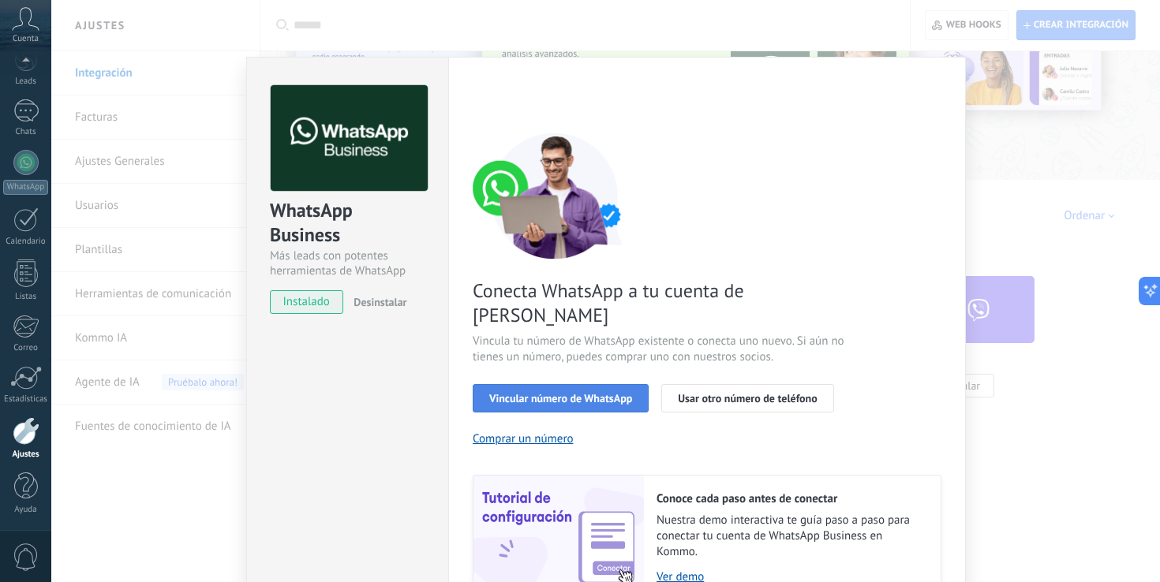
click at [576, 393] on span "Vincular número de WhatsApp" at bounding box center [560, 398] width 143 height 11
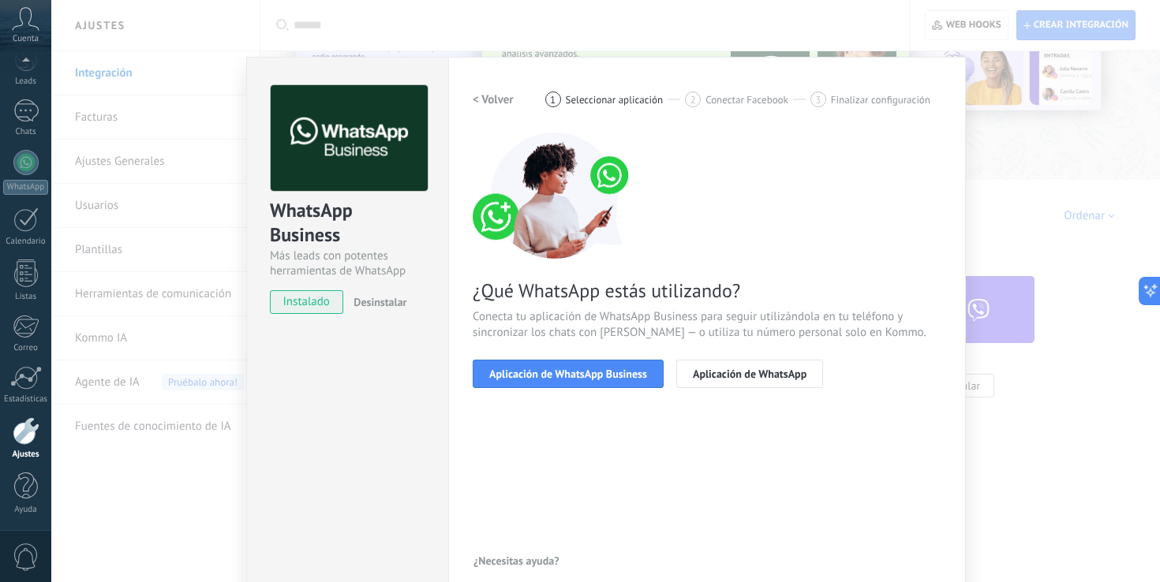
click at [576, 374] on span "Aplicación de WhatsApp Business" at bounding box center [568, 374] width 158 height 11
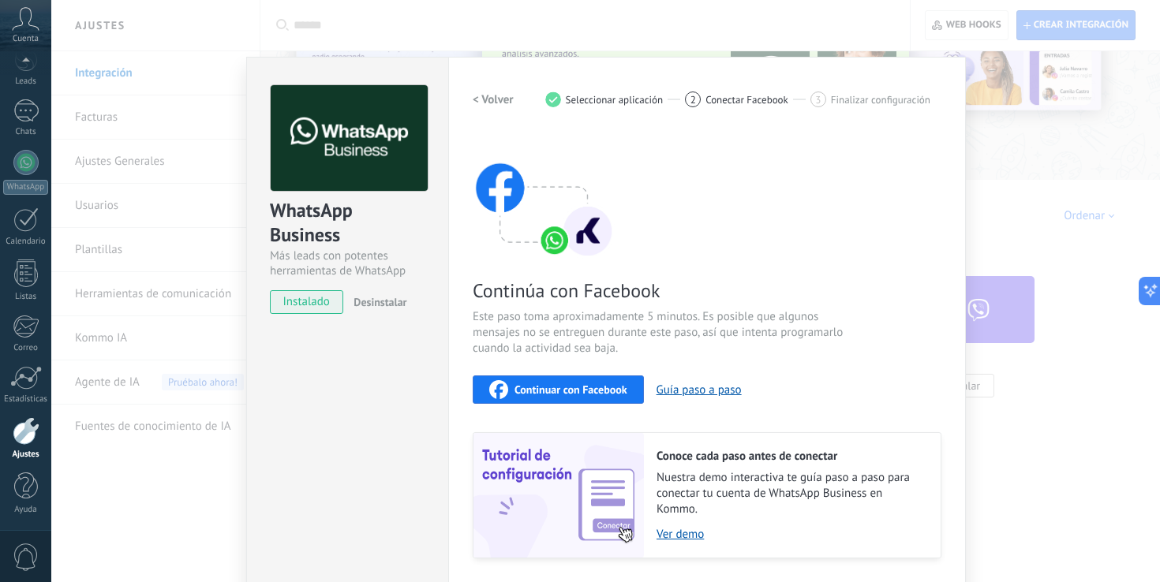
click at [568, 395] on span "Continuar con Facebook" at bounding box center [571, 389] width 113 height 11
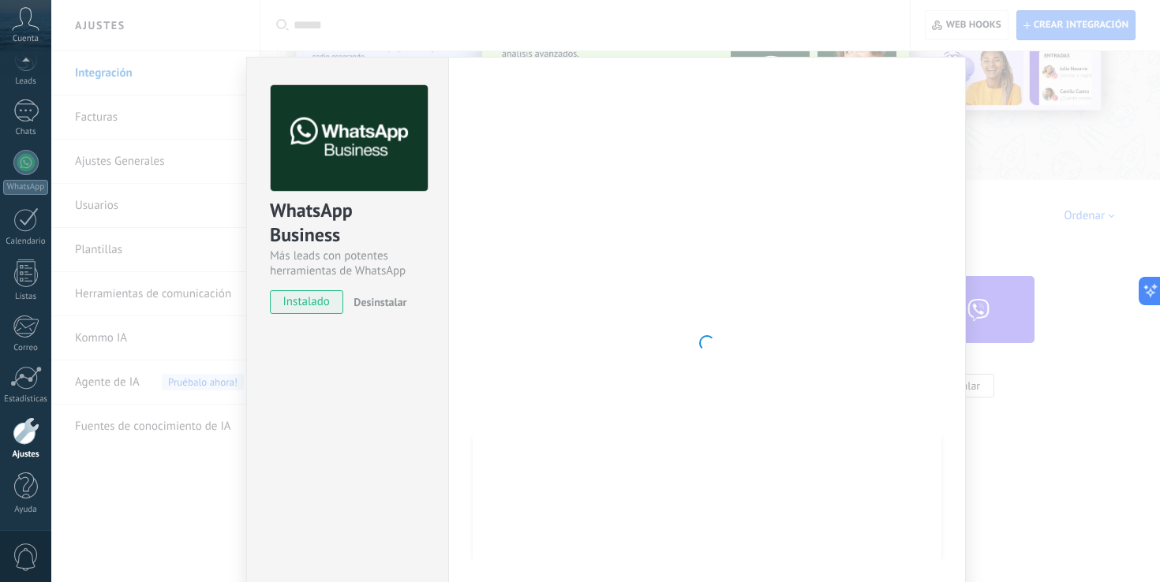
click at [1117, 189] on div "WhatsApp Business Más leads con potentes herramientas de WhatsApp instalado Des…" at bounding box center [605, 291] width 1109 height 582
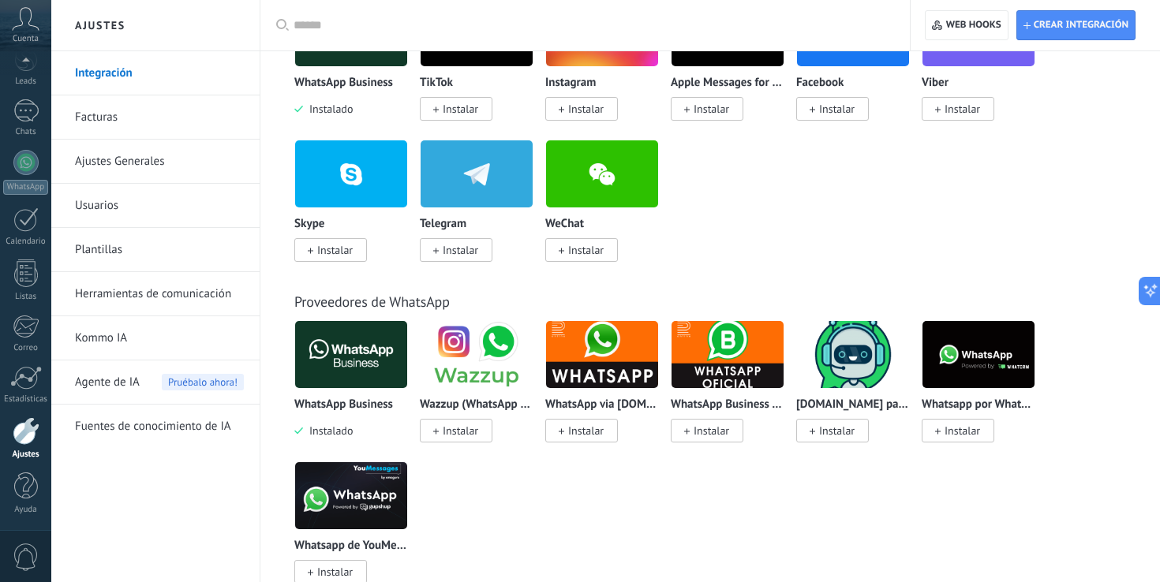
scroll to position [445, 0]
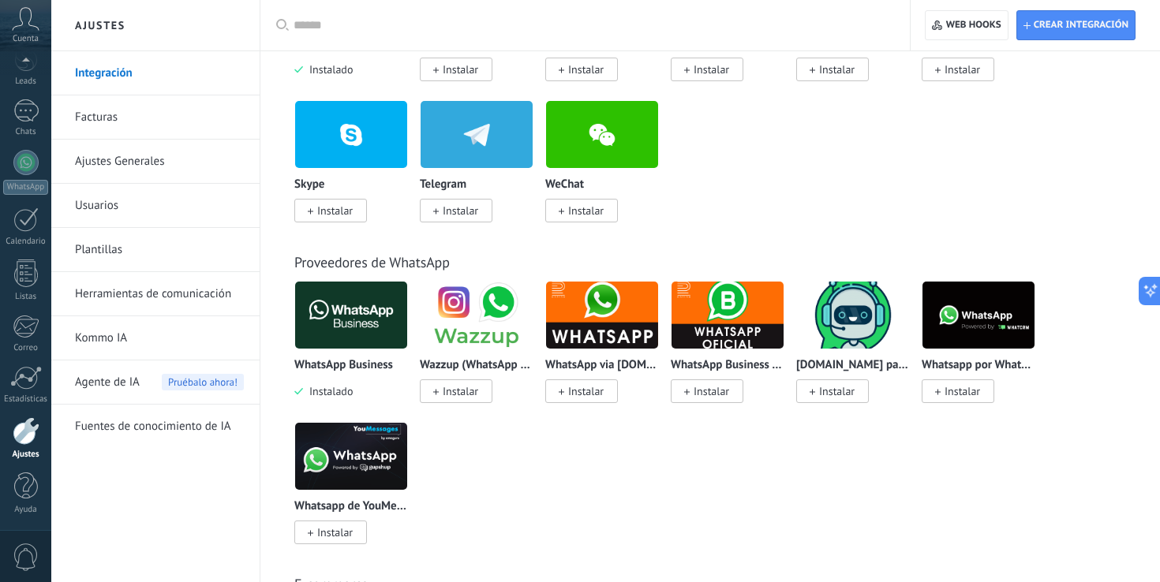
click at [333, 333] on img at bounding box center [351, 315] width 112 height 77
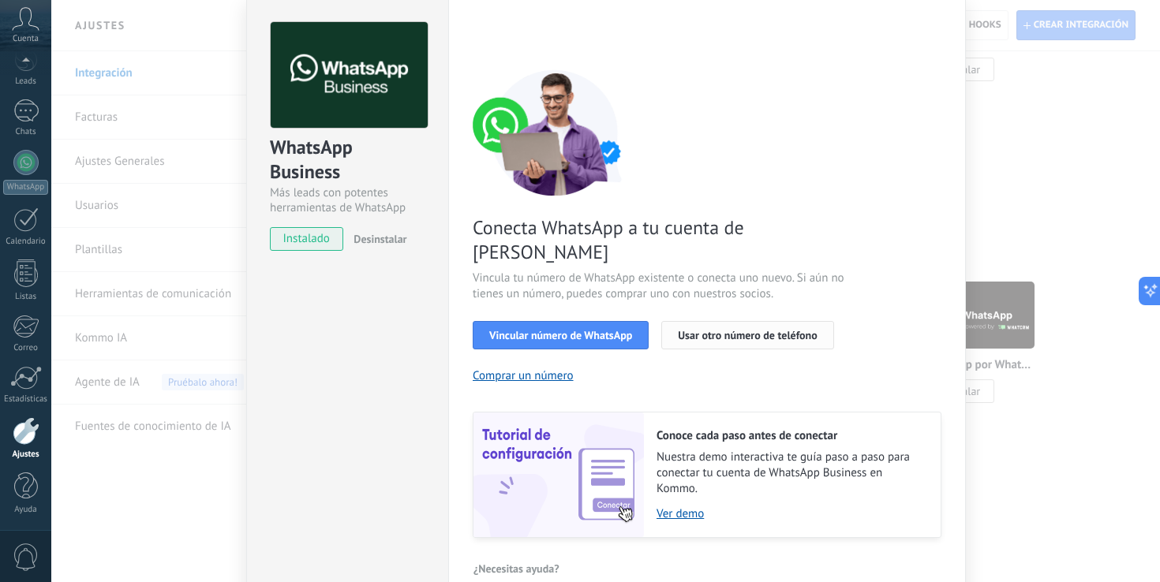
scroll to position [65, 0]
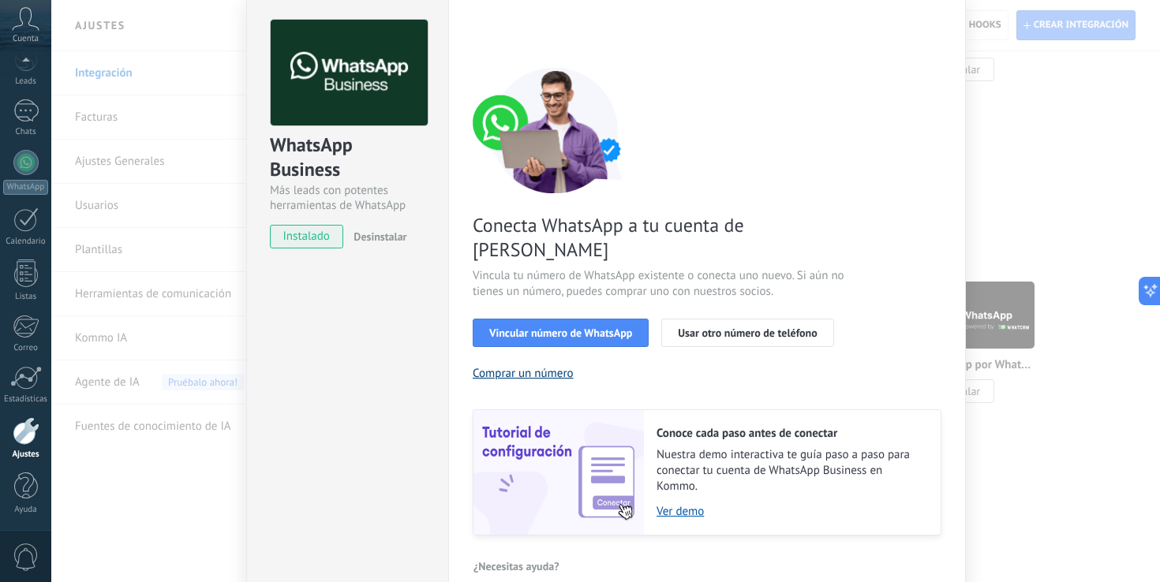
click at [537, 366] on button "Comprar un número" at bounding box center [523, 373] width 101 height 15
click at [543, 327] on span "Vincular número de WhatsApp" at bounding box center [560, 332] width 143 height 11
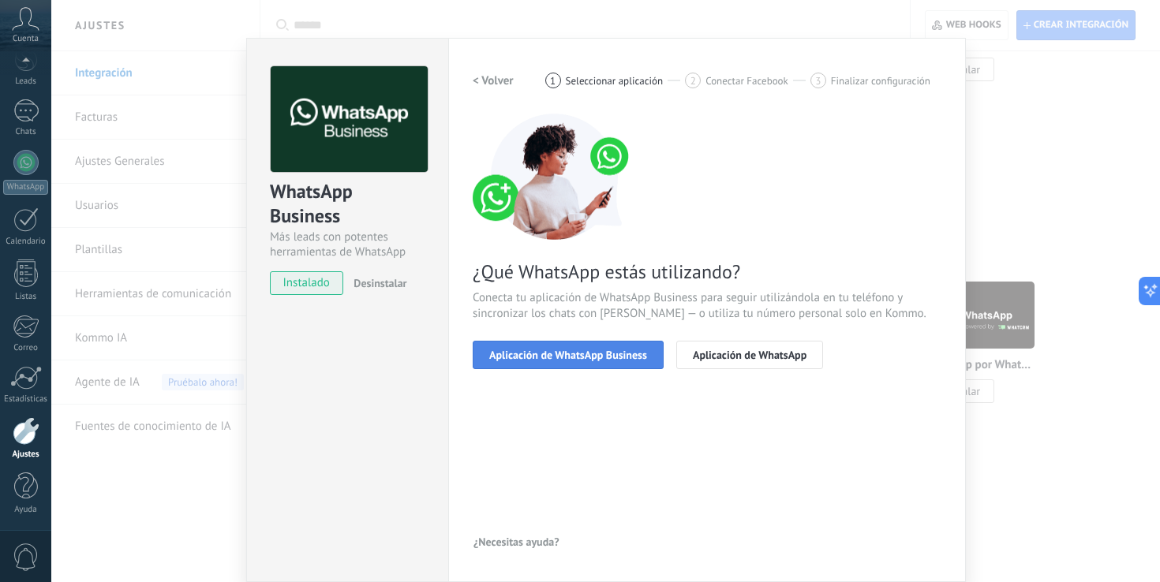
click at [538, 341] on button "Aplicación de WhatsApp Business" at bounding box center [568, 355] width 191 height 28
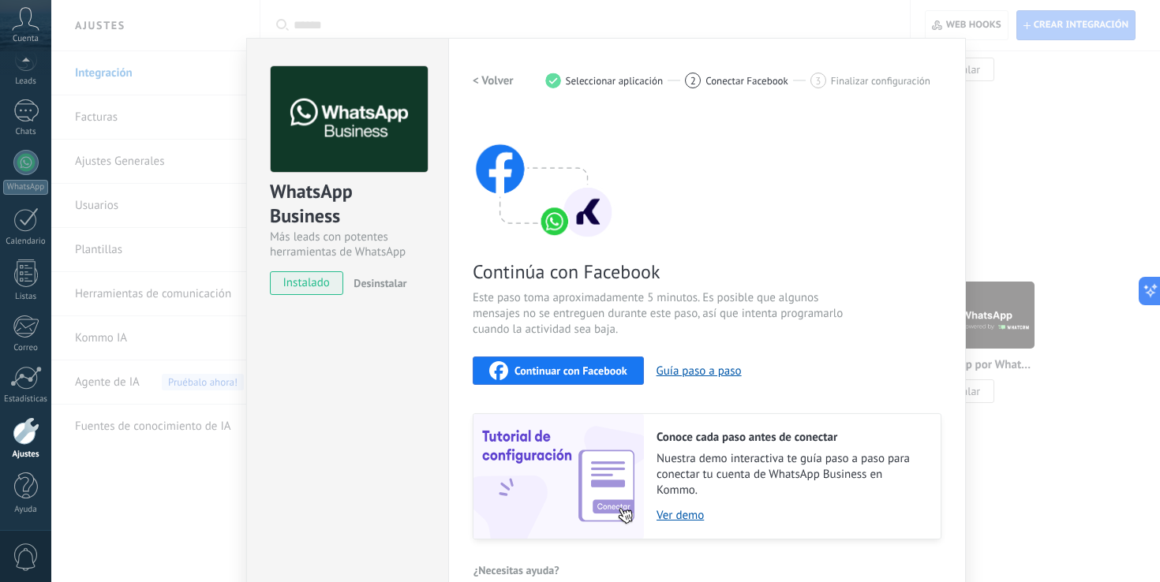
click at [530, 366] on span "Continuar con Facebook" at bounding box center [571, 370] width 113 height 11
